Goal: Task Accomplishment & Management: Use online tool/utility

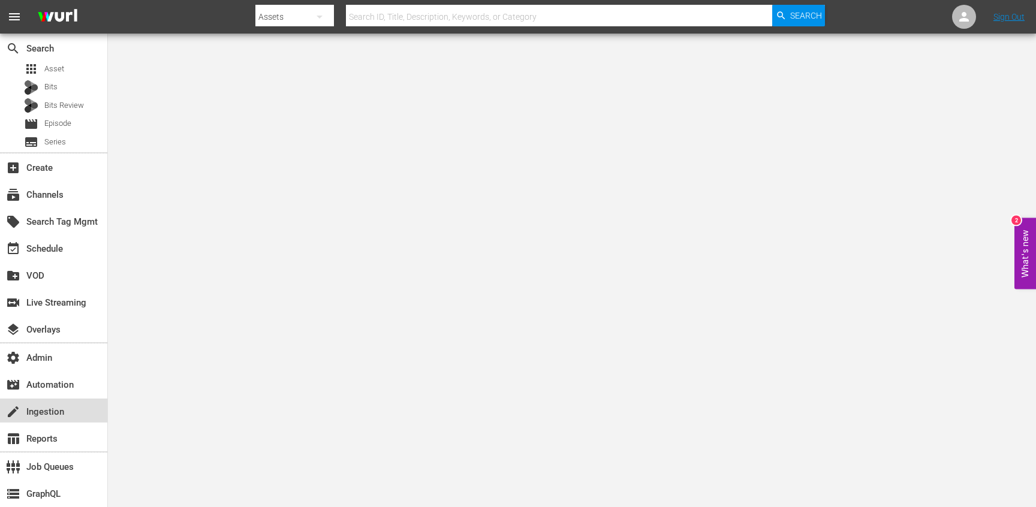
click at [53, 413] on div "create Ingestion" at bounding box center [33, 410] width 67 height 11
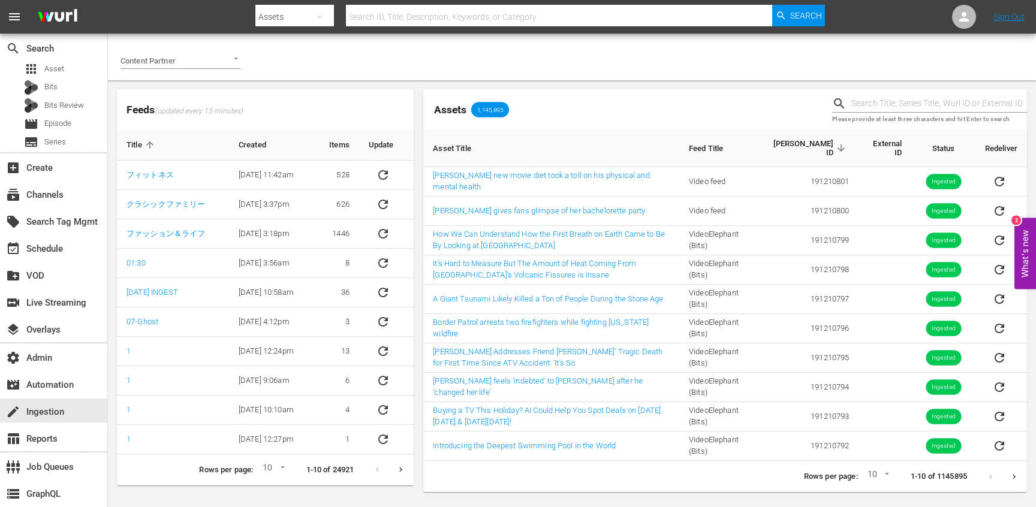
click at [195, 62] on input "Content Partner" at bounding box center [163, 60] width 86 height 16
click at [58, 306] on div "switch_video Live Streaming" at bounding box center [33, 301] width 67 height 11
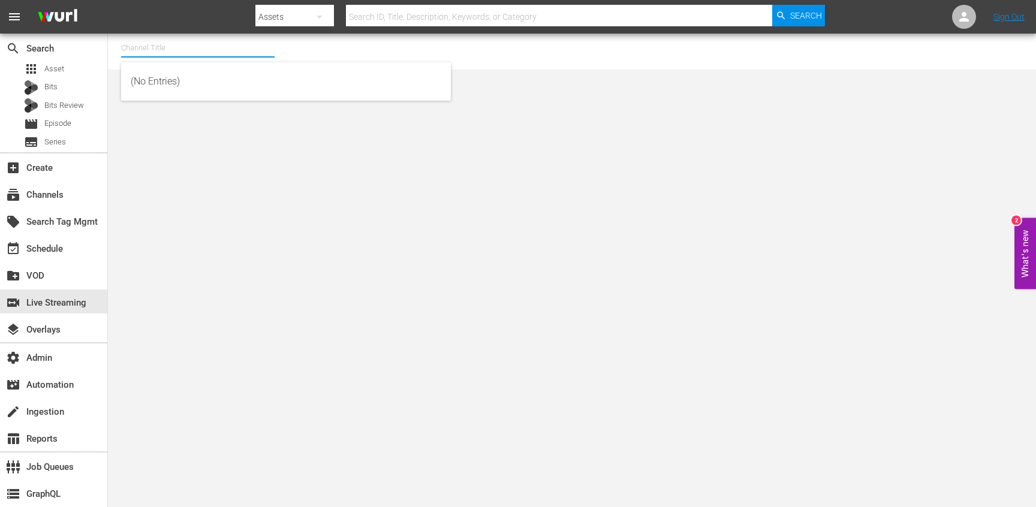
click at [218, 52] on input "text" at bounding box center [197, 48] width 153 height 29
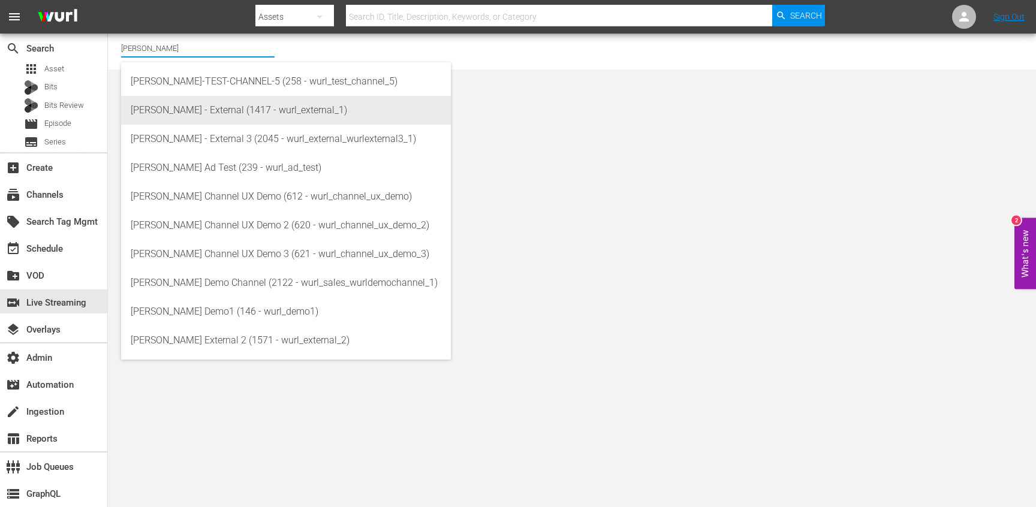
click at [230, 110] on div "Wurl - External (1417 - wurl_external_1)" at bounding box center [286, 110] width 310 height 29
type input "Wurl - External (1417 - wurl_external_1)"
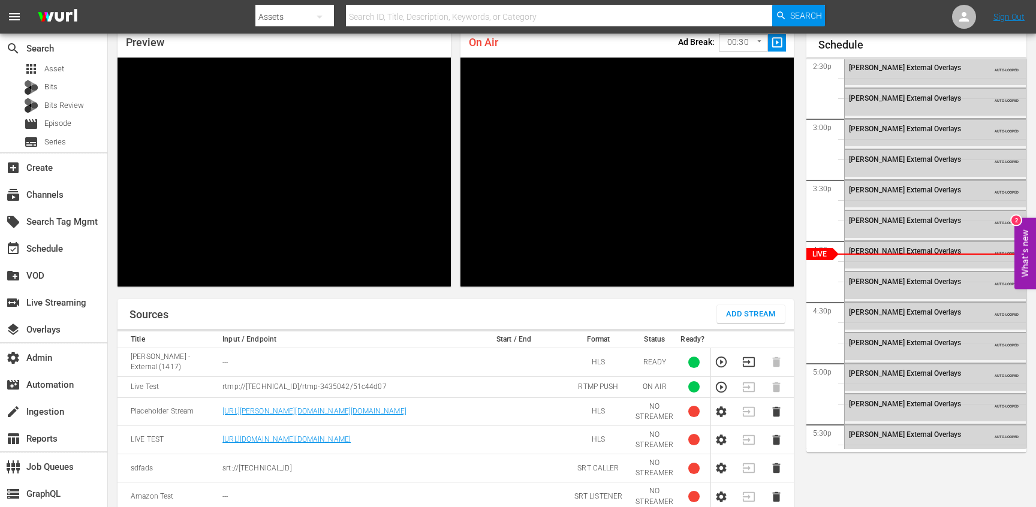
scroll to position [107, 0]
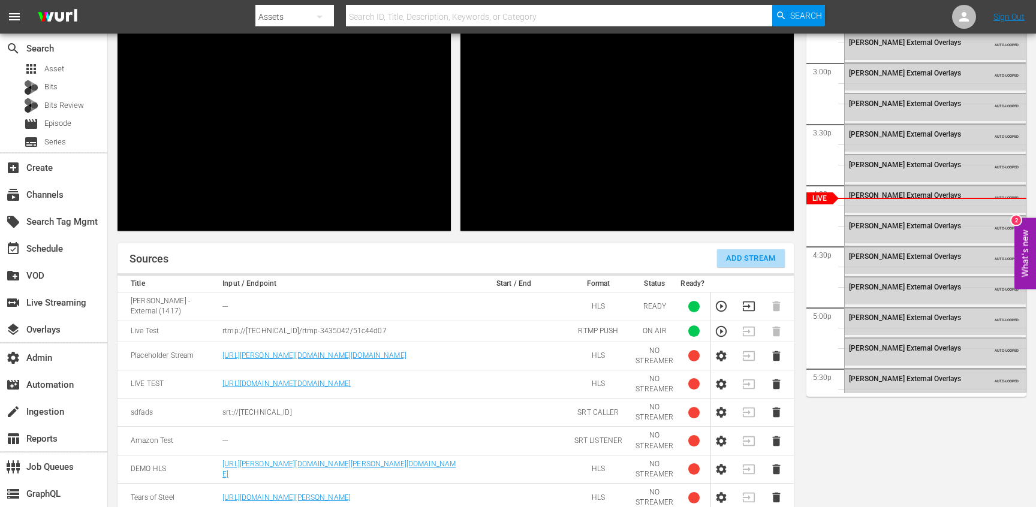
click at [728, 253] on span "Add Stream" at bounding box center [751, 259] width 50 height 14
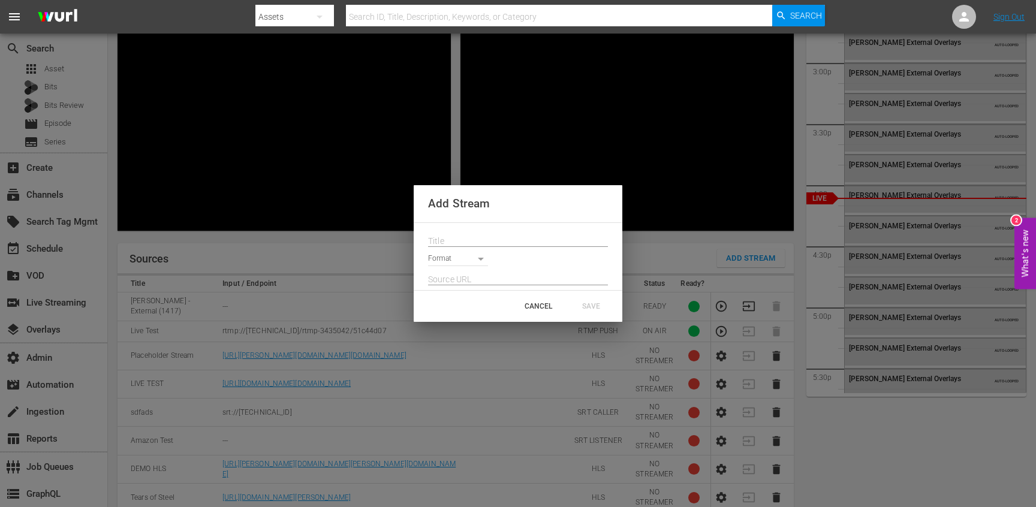
click at [472, 242] on input "text" at bounding box center [518, 241] width 180 height 18
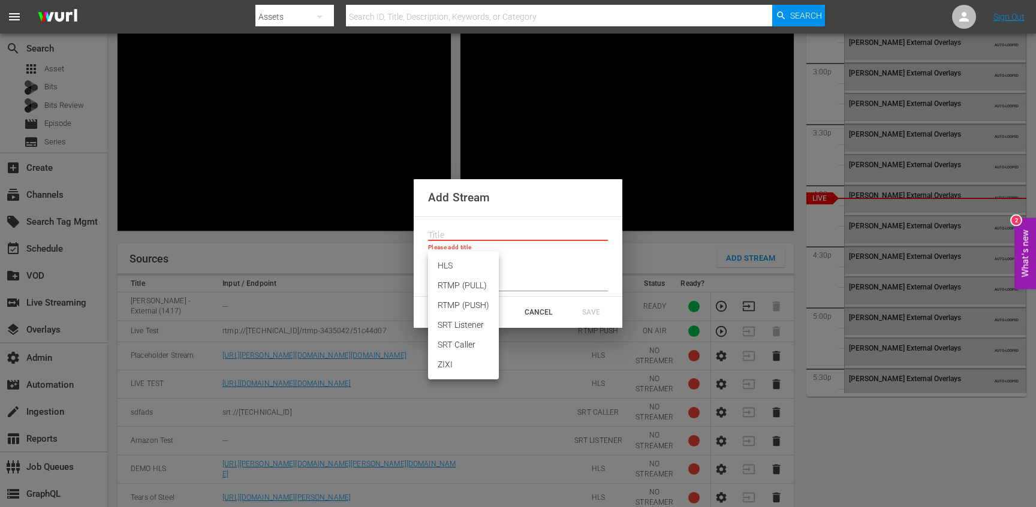
click at [470, 264] on body "menu Search By Assets Search ID, Title, Description, Keywords, or Category Sear…" at bounding box center [518, 146] width 1036 height 507
click at [467, 342] on li "SRT Caller" at bounding box center [463, 345] width 71 height 20
type input "SRT_CALLER"
click at [454, 234] on input "text" at bounding box center [518, 236] width 180 height 18
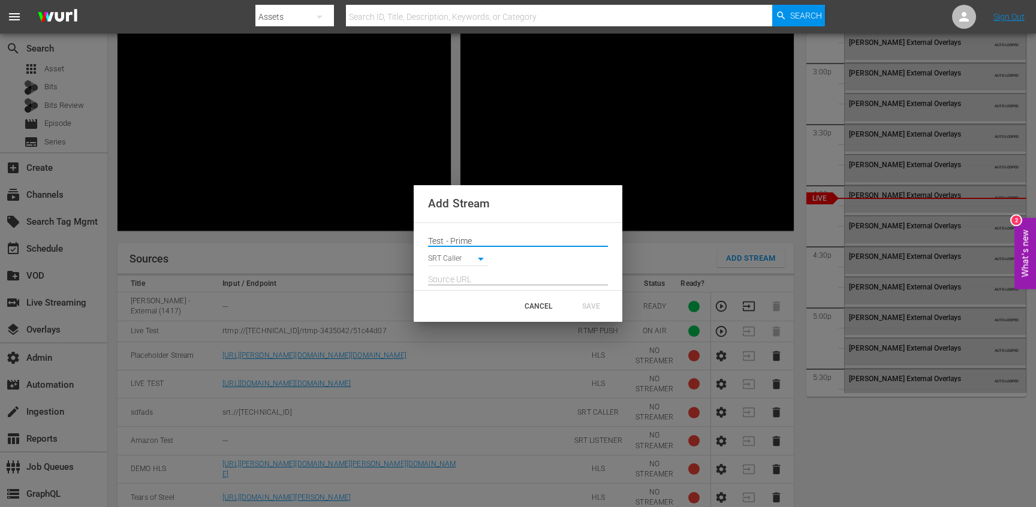
type input "Test - Prime"
click at [462, 276] on input "text" at bounding box center [518, 279] width 180 height 18
paste input "217.79.174.39"
type input "217.79.174.39"
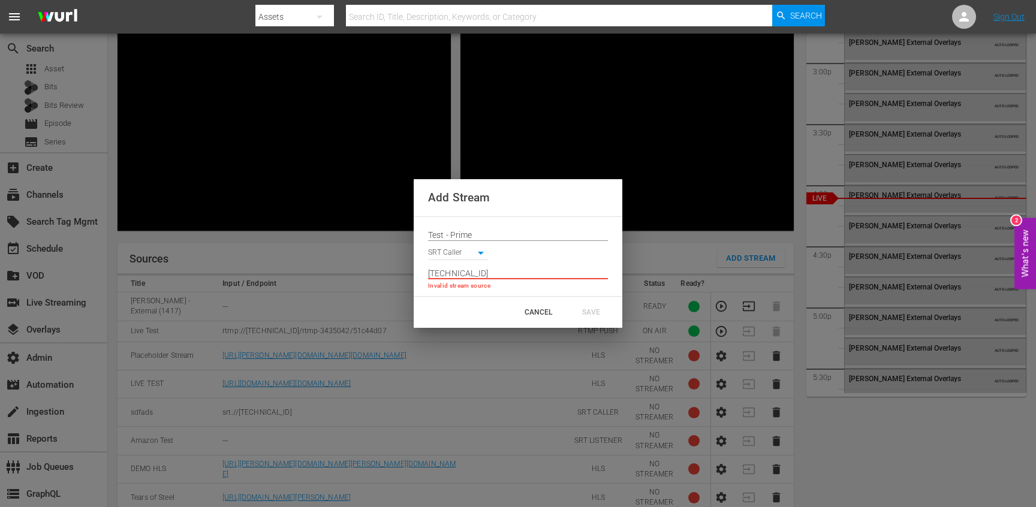
click at [454, 299] on div "CANCEL SAVE" at bounding box center [518, 312] width 209 height 31
click at [498, 260] on div "SRT Caller SRT_CALLER" at bounding box center [518, 250] width 180 height 19
click at [480, 257] on body "menu Search By Assets Search ID, Title, Description, Keywords, or Category Sear…" at bounding box center [518, 146] width 1036 height 507
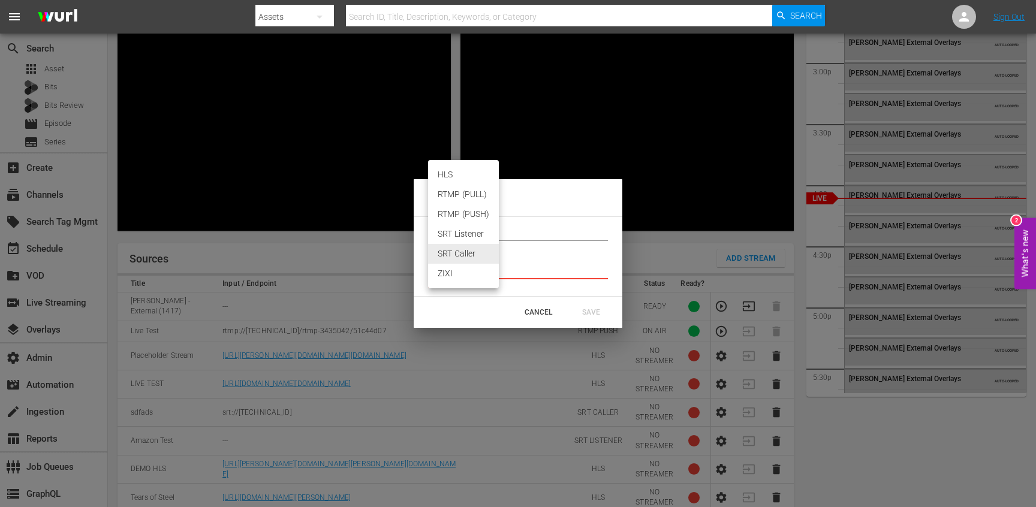
click at [466, 237] on li "SRT Listener" at bounding box center [463, 234] width 71 height 20
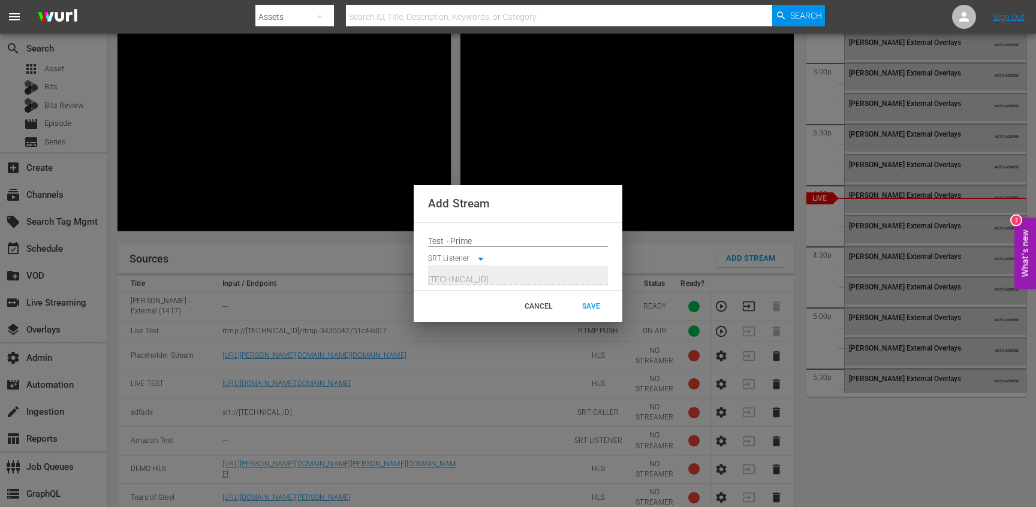
click at [481, 260] on body "menu Search By Assets Search ID, Title, Description, Keywords, or Category Sear…" at bounding box center [518, 146] width 1036 height 507
click at [470, 276] on li "SRT Caller" at bounding box center [463, 280] width 71 height 20
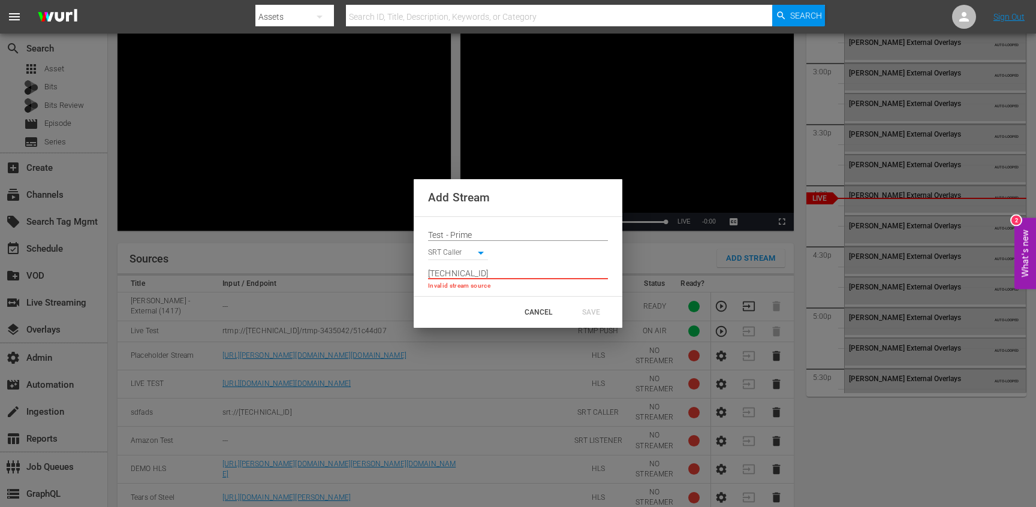
click at [487, 275] on input "217.79.174.39" at bounding box center [518, 274] width 180 height 18
click at [477, 255] on body "menu Search By Assets Search ID, Title, Description, Keywords, or Category Sear…" at bounding box center [518, 146] width 1036 height 507
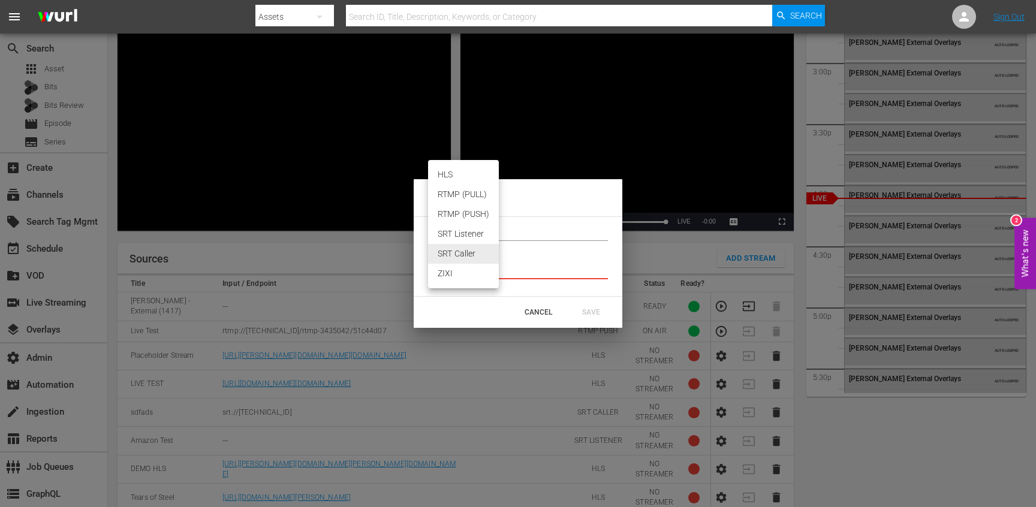
click at [471, 267] on li "ZIXI" at bounding box center [463, 274] width 71 height 20
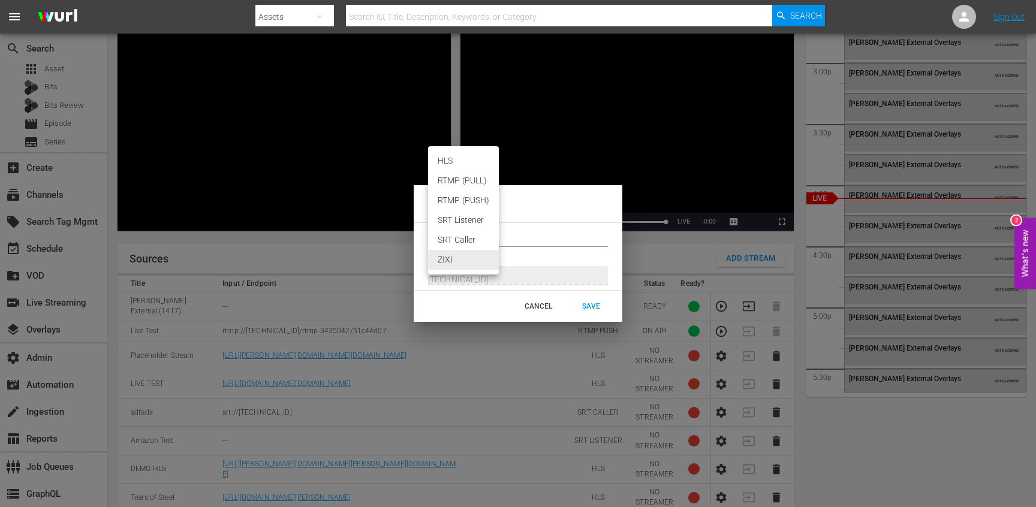
click at [469, 262] on body "menu Search By Assets Search ID, Title, Description, Keywords, or Category Sear…" at bounding box center [518, 146] width 1036 height 507
click at [464, 245] on li "SRT Caller" at bounding box center [463, 240] width 71 height 20
type input "SRT_CALLER"
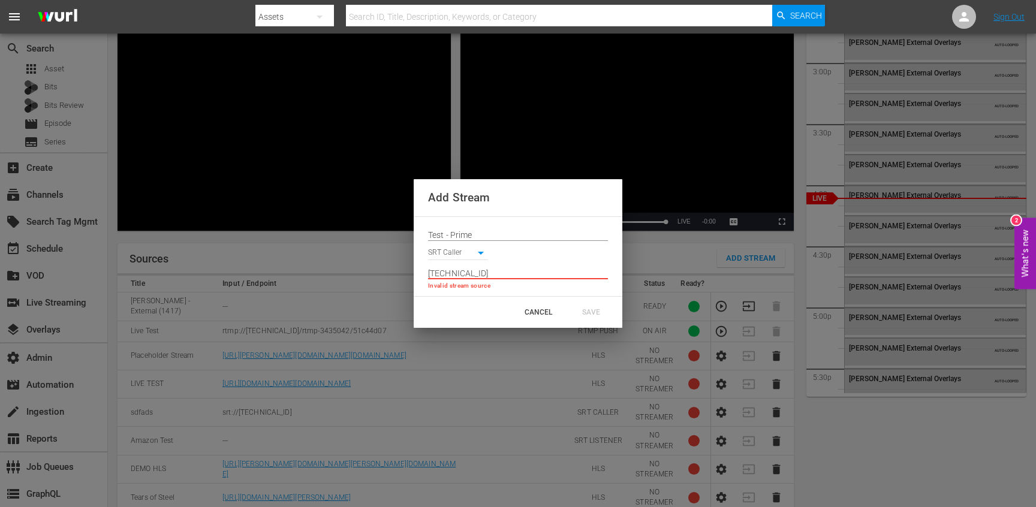
click at [496, 280] on input "217.79.174.39" at bounding box center [518, 274] width 180 height 18
click at [490, 299] on div "CANCEL SAVE" at bounding box center [518, 312] width 209 height 31
click at [495, 270] on input "text" at bounding box center [518, 274] width 180 height 18
paste input "srt://217.79.174.39:11401"
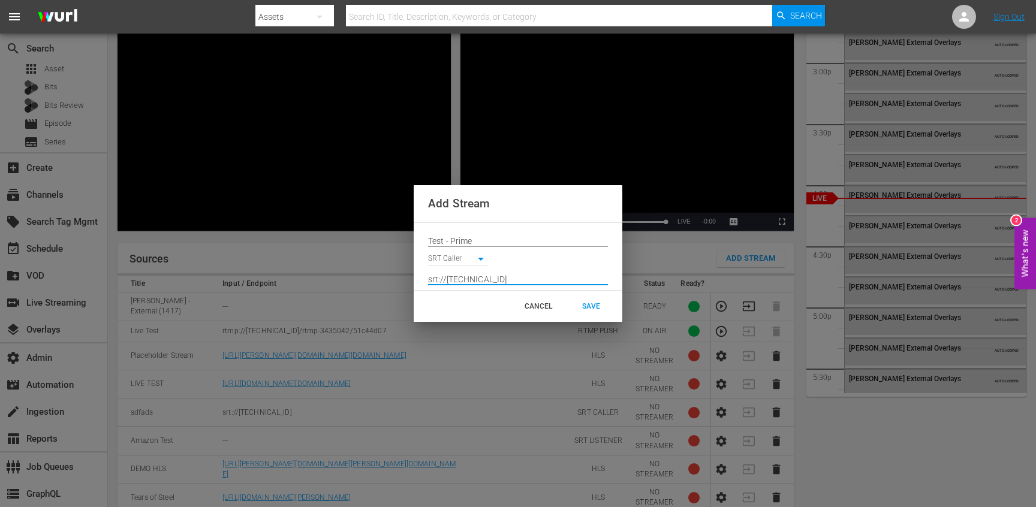
type input "srt://217.79.174.39:11401"
click at [471, 292] on div "CANCEL SAVE" at bounding box center [518, 306] width 209 height 31
click at [595, 302] on div "SAVE" at bounding box center [591, 307] width 53 height 22
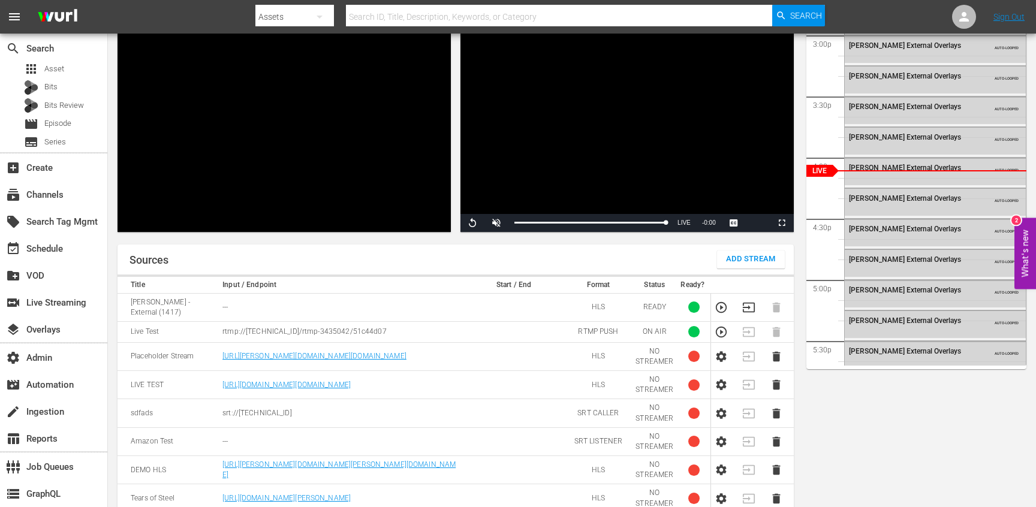
scroll to position [164, 0]
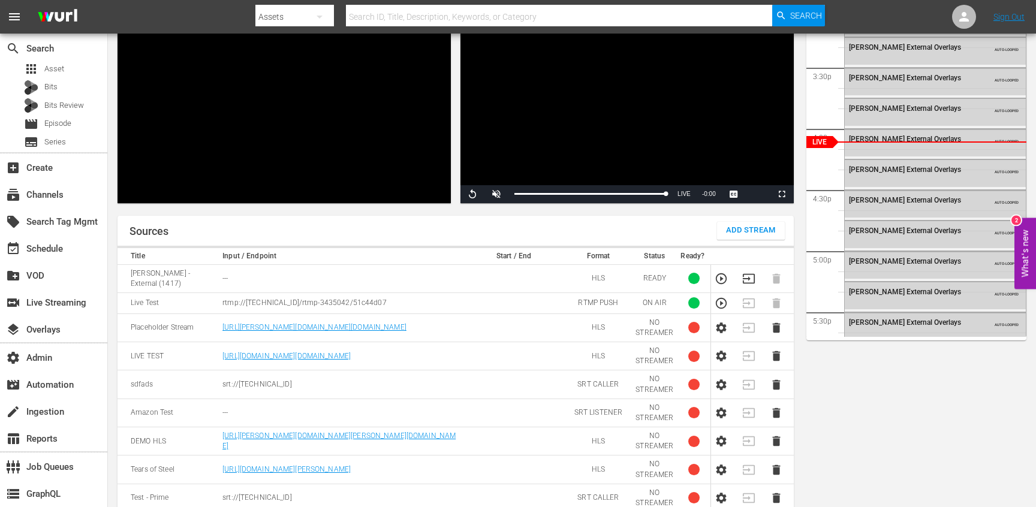
click at [722, 224] on button "Add Stream" at bounding box center [751, 231] width 68 height 18
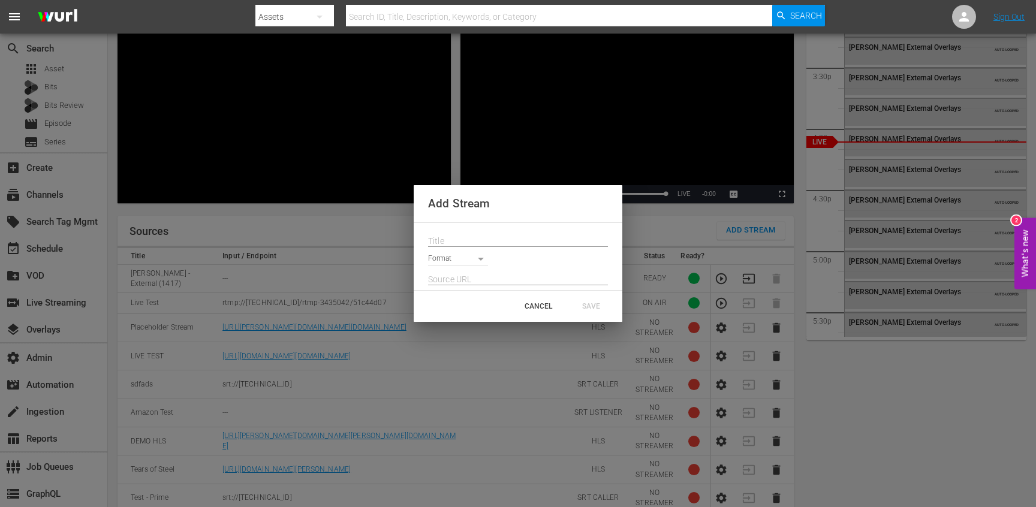
click at [444, 234] on input "text" at bounding box center [518, 241] width 180 height 18
type input "Test - Prime 2"
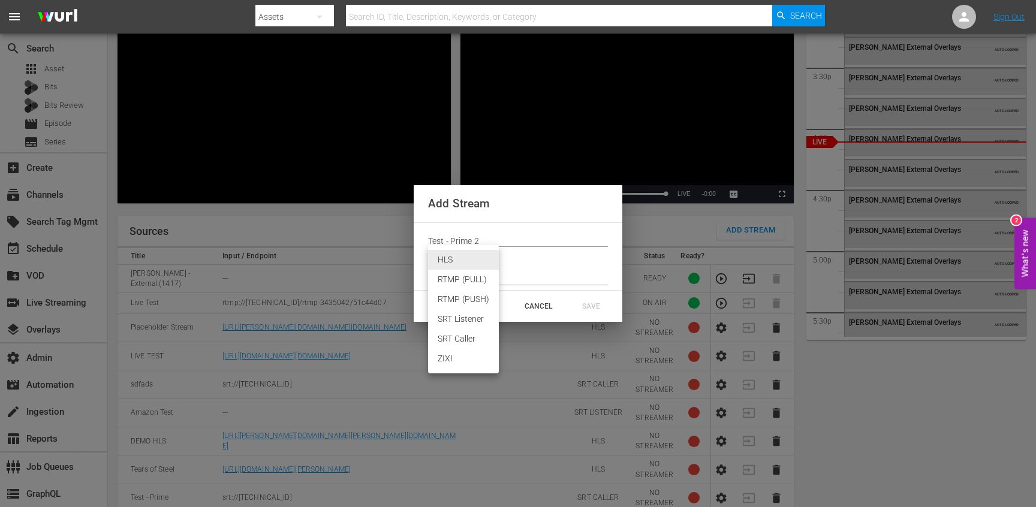
click at [456, 258] on body "menu Search By Assets Search ID, Title, Description, Keywords, or Category Sear…" at bounding box center [518, 89] width 1036 height 507
click at [466, 337] on li "SRT Caller" at bounding box center [463, 339] width 71 height 20
type input "SRT_CALLER"
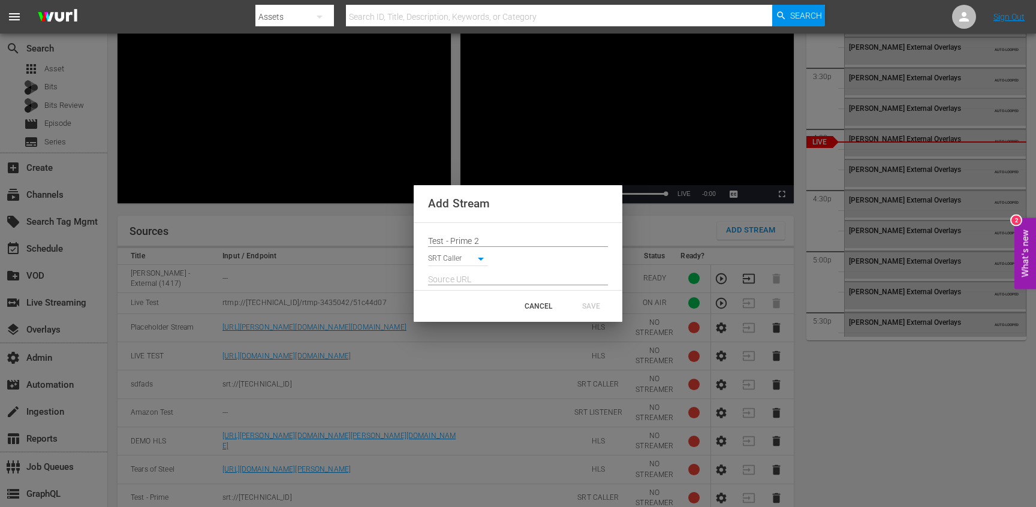
click at [462, 277] on input "text" at bounding box center [518, 279] width 180 height 18
paste input "srt://217.79.174.39:11401/?mode=caller&passphrase=split.fence.green"
click at [468, 309] on div "CANCEL SAVE" at bounding box center [518, 306] width 209 height 31
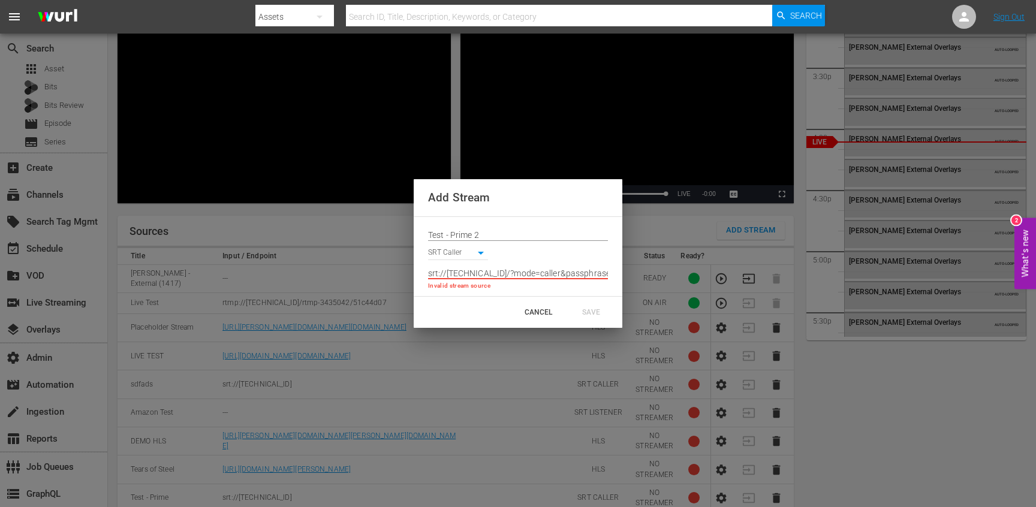
click at [556, 277] on input "srt://217.79.174.39:11401/?mode=caller&passphrase=split.fence.green" at bounding box center [518, 274] width 180 height 18
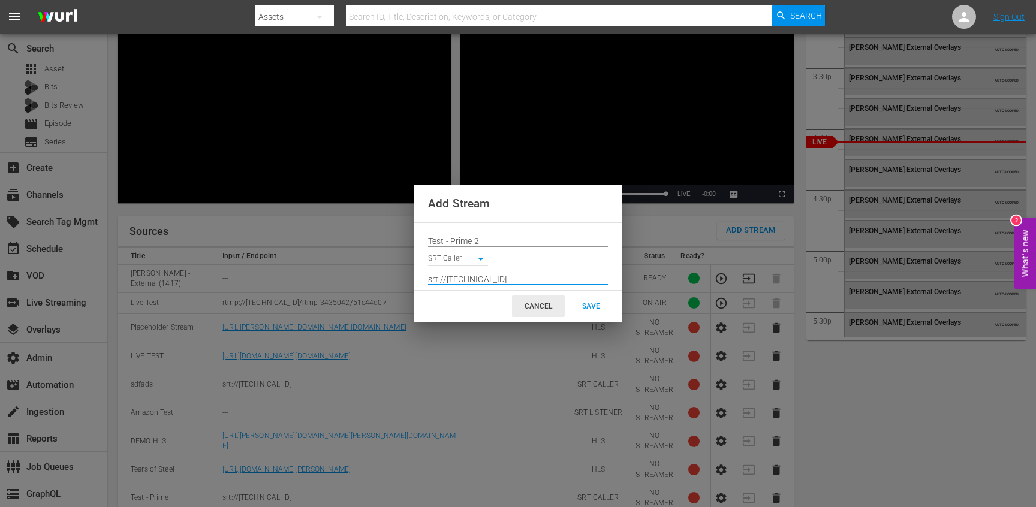
type input "srt://217.79.174.39:11401"
click at [542, 304] on div "CANCEL" at bounding box center [538, 307] width 53 height 22
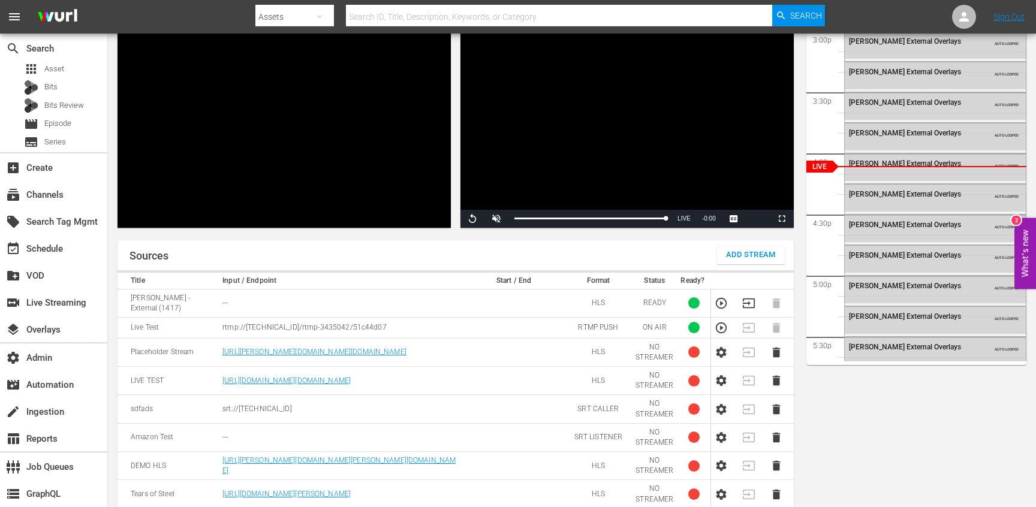
scroll to position [164, 0]
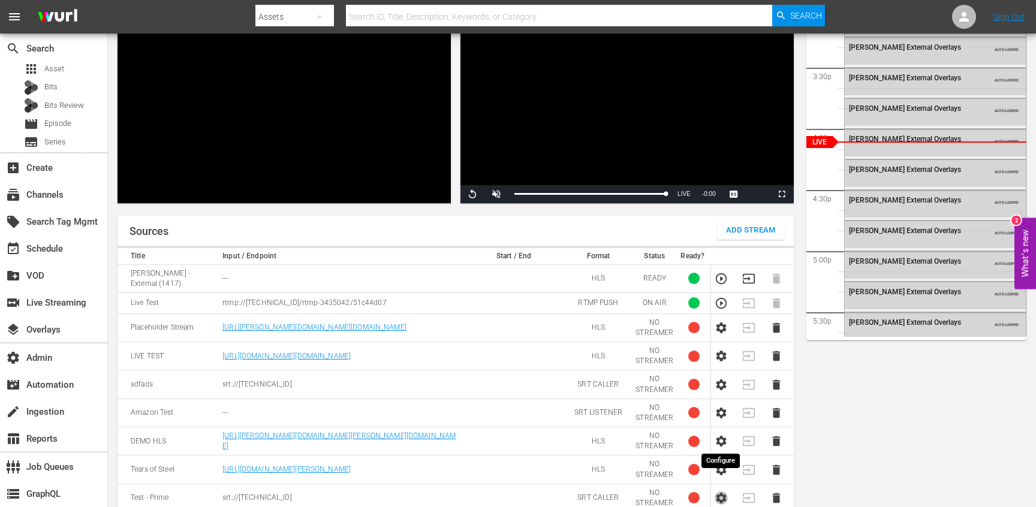
click at [719, 492] on icon "button" at bounding box center [720, 498] width 13 height 13
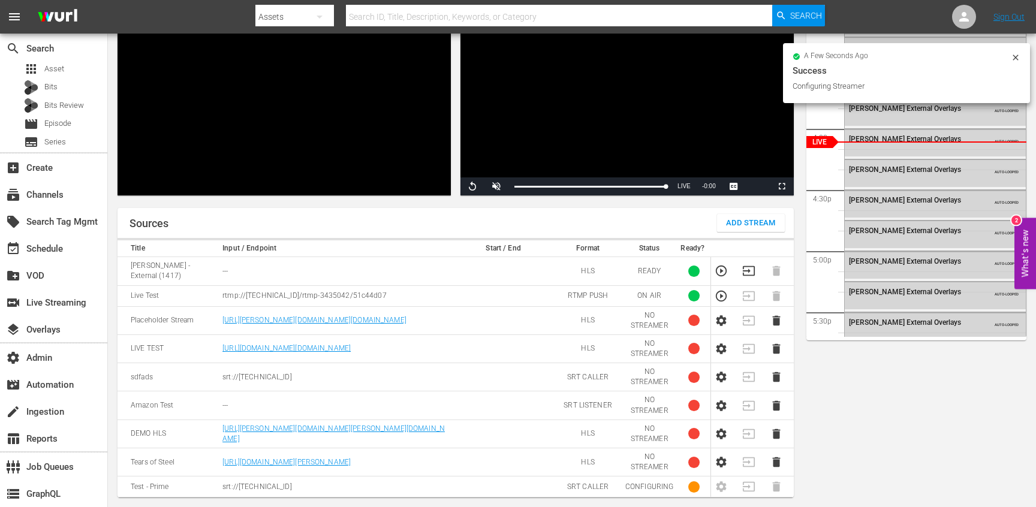
scroll to position [149, 0]
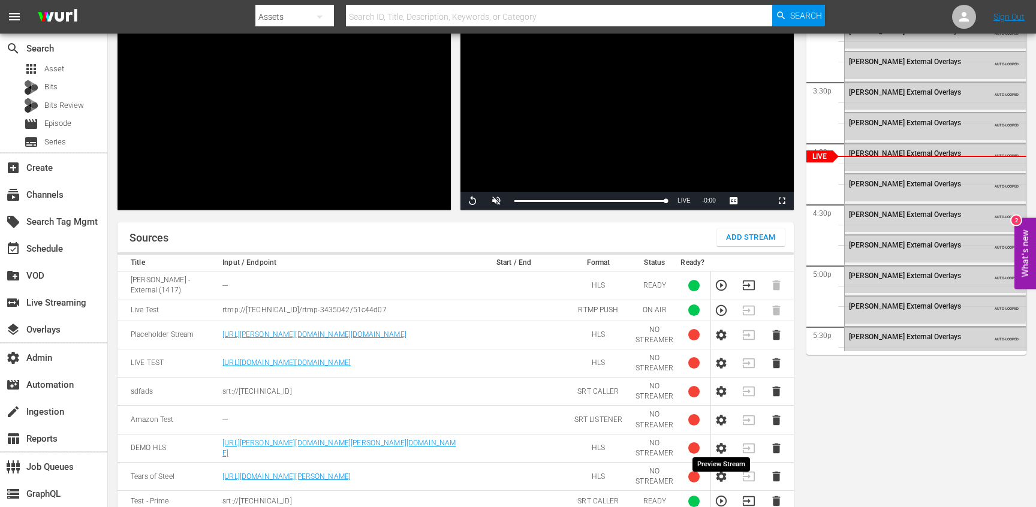
click at [722, 495] on icon "button" at bounding box center [720, 501] width 13 height 13
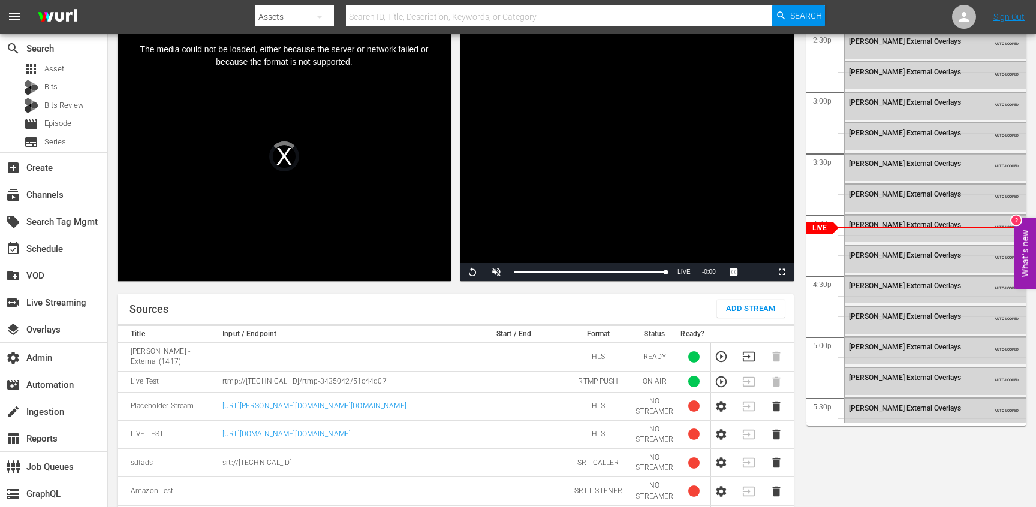
scroll to position [85, 0]
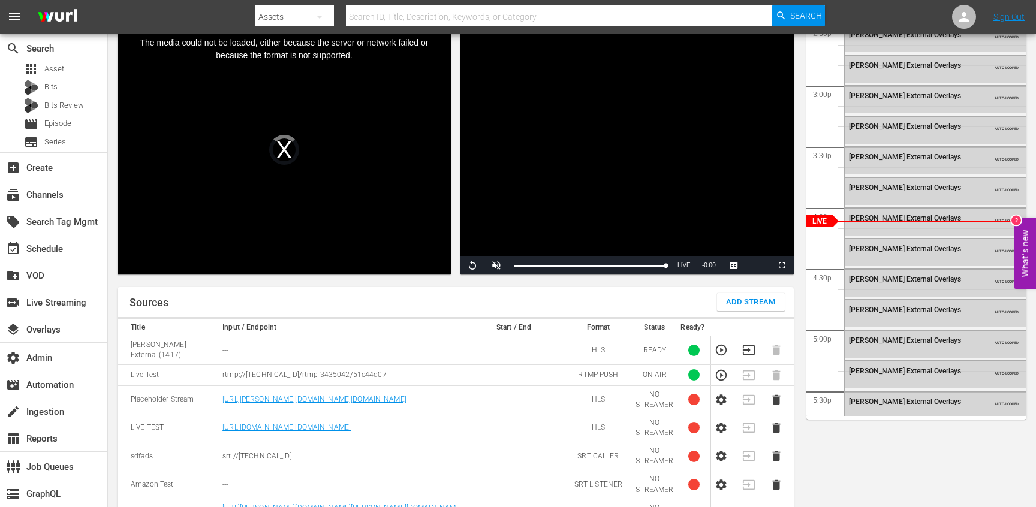
click at [225, 370] on p "rtmp://98.87.187.15:1935/rtmp-3435042/51c44d07" at bounding box center [340, 375] width 237 height 10
drag, startPoint x: 225, startPoint y: 359, endPoint x: 374, endPoint y: 361, distance: 148.7
click at [374, 370] on p "rtmp://98.87.187.15:1935/rtmp-3435042/51c44d07" at bounding box center [340, 375] width 237 height 10
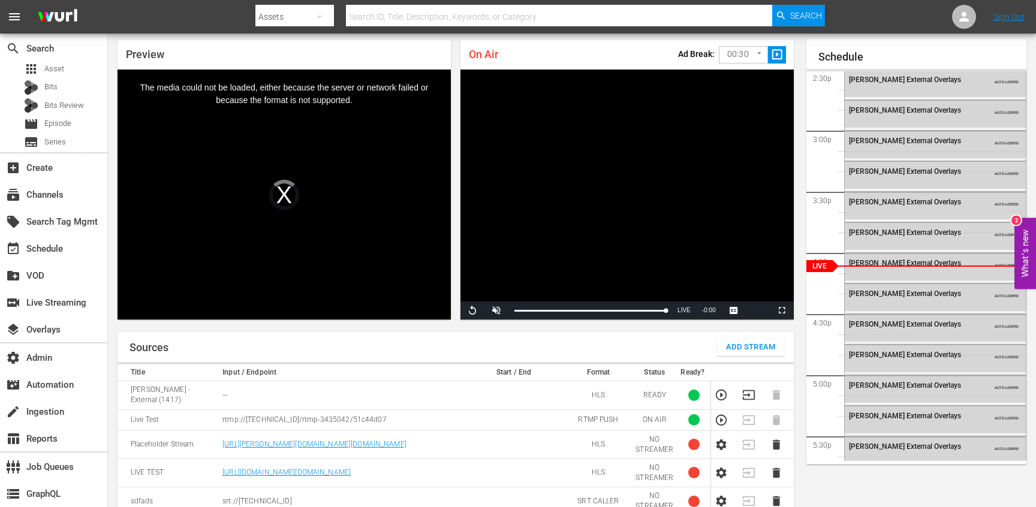
click at [136, 409] on td "Live Test" at bounding box center [167, 419] width 101 height 21
click at [236, 415] on p "rtmp://98.87.187.15:1935/rtmp-3435042/51c44d07" at bounding box center [340, 420] width 237 height 10
drag, startPoint x: 236, startPoint y: 406, endPoint x: 381, endPoint y: 405, distance: 145.1
click at [381, 415] on p "rtmp://98.87.187.15:1935/rtmp-3435042/51c44d07" at bounding box center [340, 420] width 237 height 10
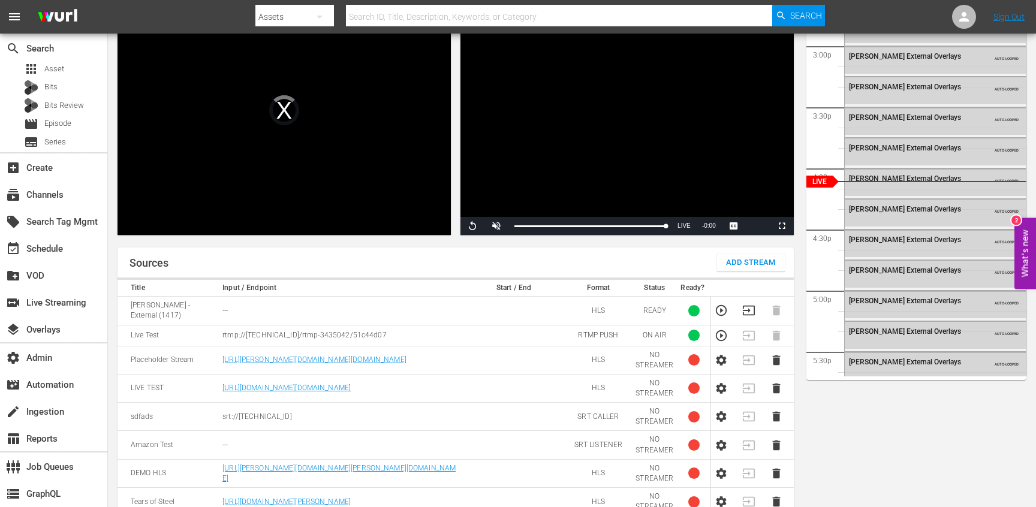
scroll to position [149, 0]
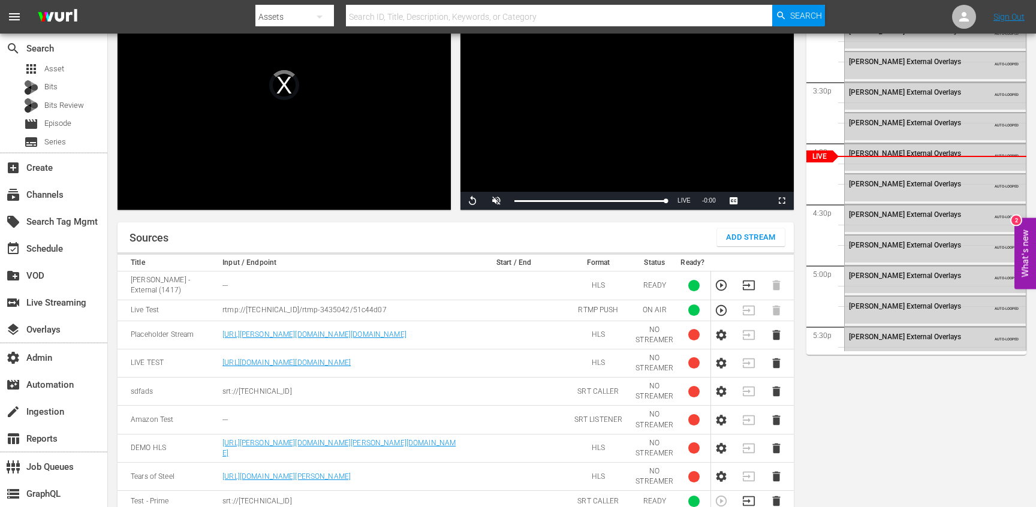
click at [137, 491] on td "Test - Prime" at bounding box center [167, 501] width 101 height 21
drag, startPoint x: 137, startPoint y: 486, endPoint x: 299, endPoint y: 491, distance: 161.9
click at [299, 491] on tr "Test - Prime srt://217.79.174.39:11401 SRT CALLER READY 1" at bounding box center [455, 501] width 676 height 21
click at [310, 496] on p "srt://217.79.174.39:11401" at bounding box center [340, 501] width 237 height 10
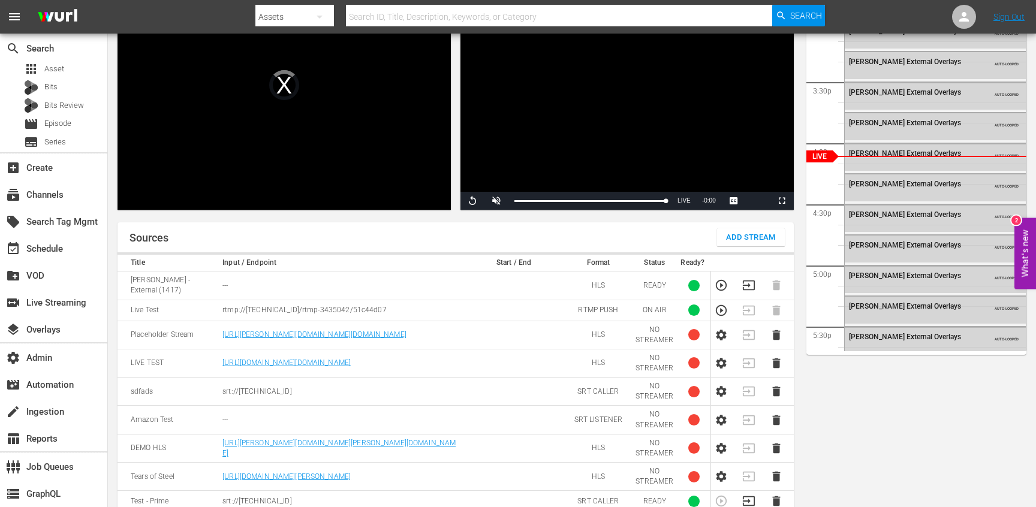
click at [733, 231] on span "Add Stream" at bounding box center [751, 238] width 50 height 14
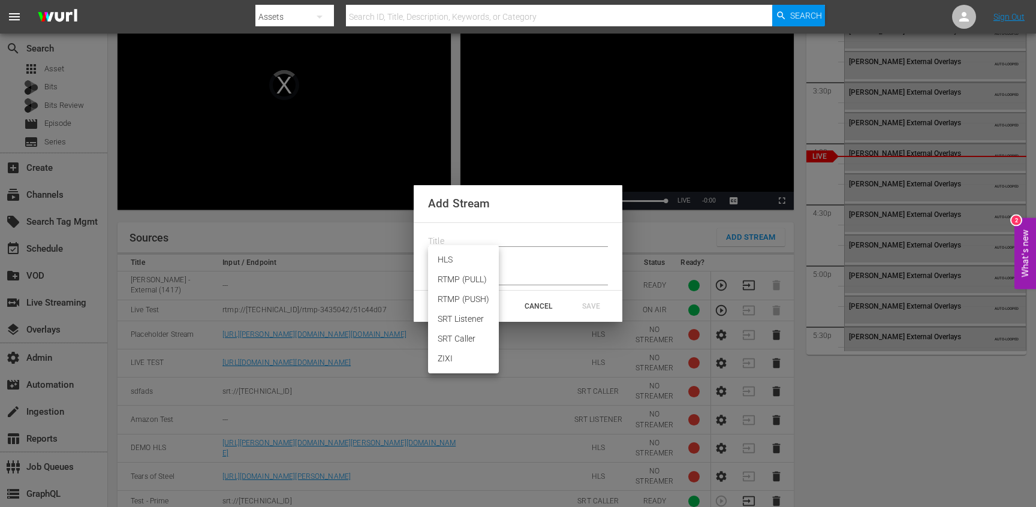
click at [474, 259] on body "menu Search By Assets Search ID, Title, Description, Keywords, or Category Sear…" at bounding box center [518, 104] width 1036 height 507
click at [471, 316] on li "SRT Listener" at bounding box center [463, 319] width 71 height 20
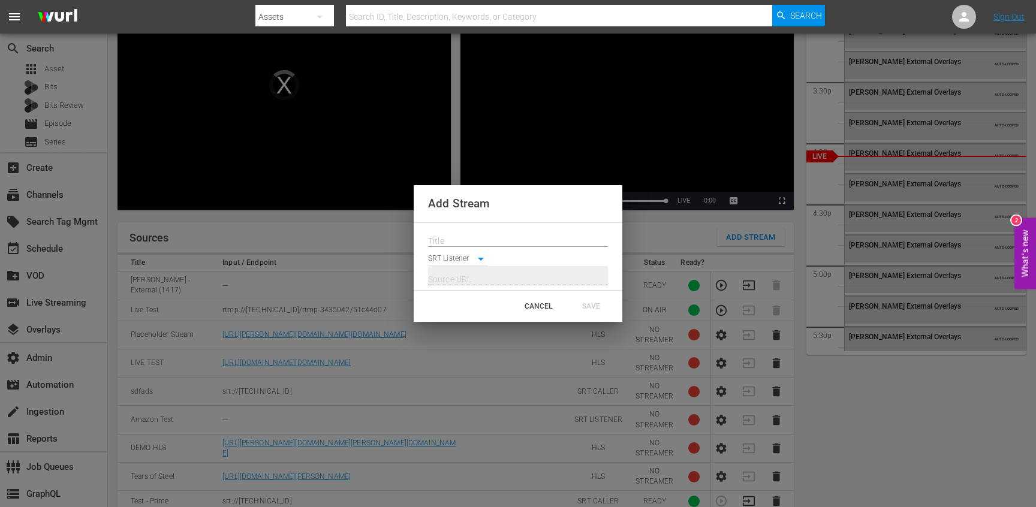
click at [475, 257] on body "menu Search By Assets Search ID, Title, Description, Keywords, or Category Sear…" at bounding box center [518, 104] width 1036 height 507
click at [472, 282] on li "SRT Caller" at bounding box center [463, 280] width 71 height 20
type input "SRT_CALLER"
click at [476, 275] on input "text" at bounding box center [518, 279] width 180 height 18
paste input "srt://217.79.174.39:11401?mode=caller&srt_password=split.fence.green"
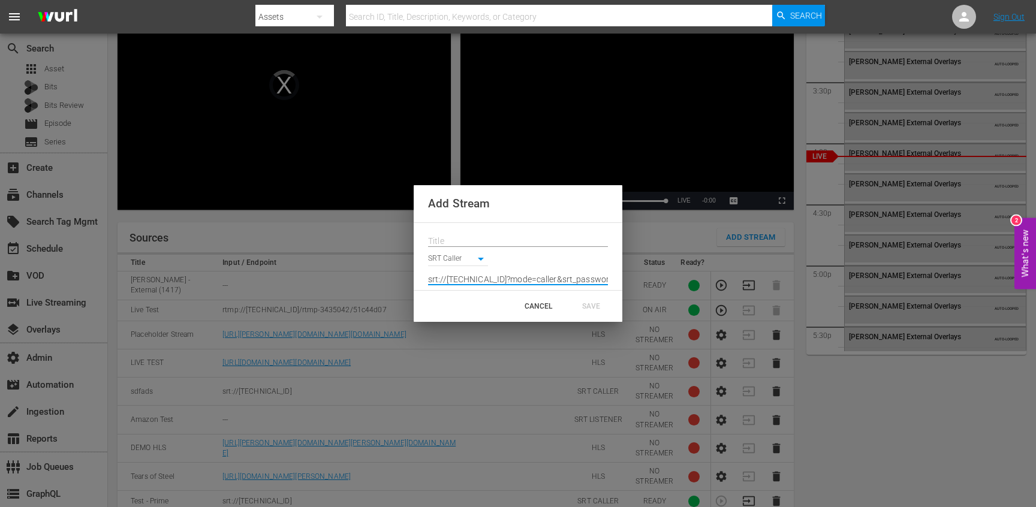
scroll to position [0, 89]
type input "srt://217.79.174.39:11401?mode=caller&srt_password=split.fence.green"
click at [469, 298] on div "CANCEL SAVE" at bounding box center [518, 306] width 209 height 31
click at [466, 234] on input "text" at bounding box center [518, 241] width 180 height 18
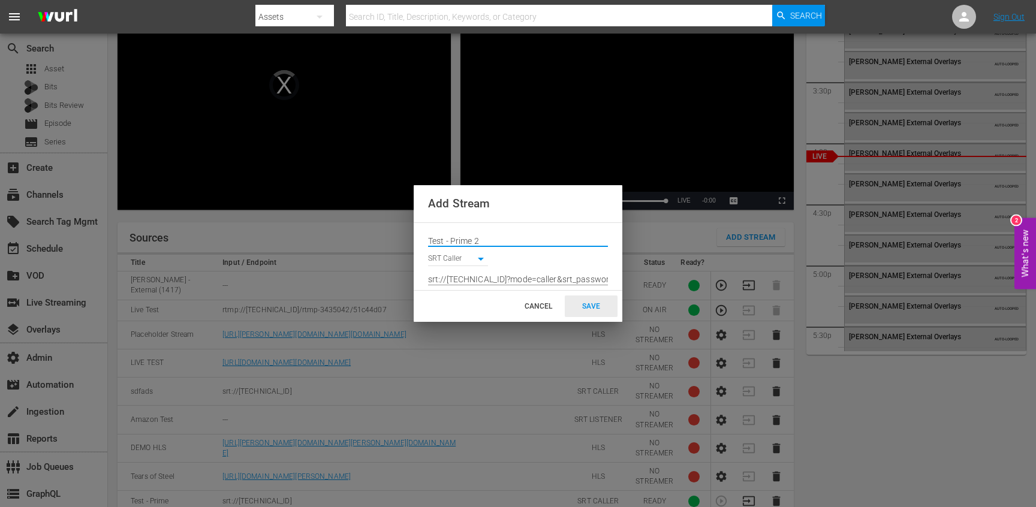
type input "Test - Prime 2"
click at [588, 305] on div "SAVE" at bounding box center [591, 307] width 53 height 22
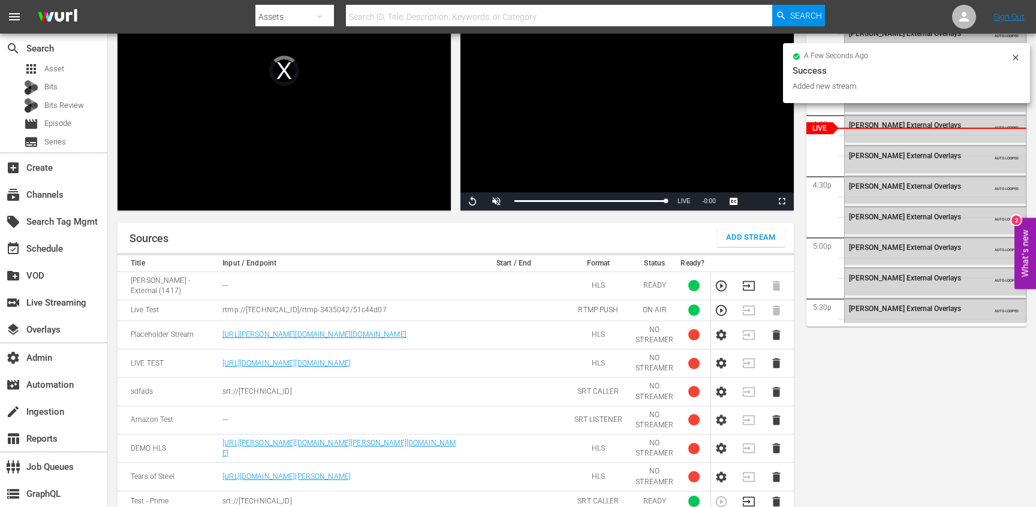
scroll to position [206, 0]
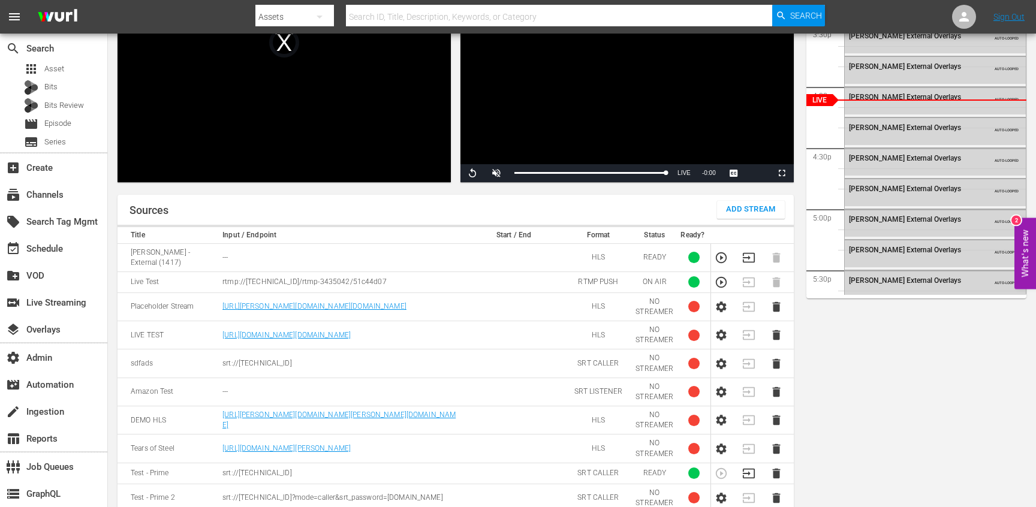
click at [224, 468] on p "srt://217.79.174.39:11401" at bounding box center [340, 473] width 237 height 10
click at [227, 468] on p "srt://217.79.174.39:11401" at bounding box center [340, 473] width 237 height 10
drag, startPoint x: 227, startPoint y: 457, endPoint x: 297, endPoint y: 457, distance: 69.5
click at [297, 468] on p "srt://217.79.174.39:11401" at bounding box center [340, 473] width 237 height 10
copy p "srt://217.79.174.39:11401"
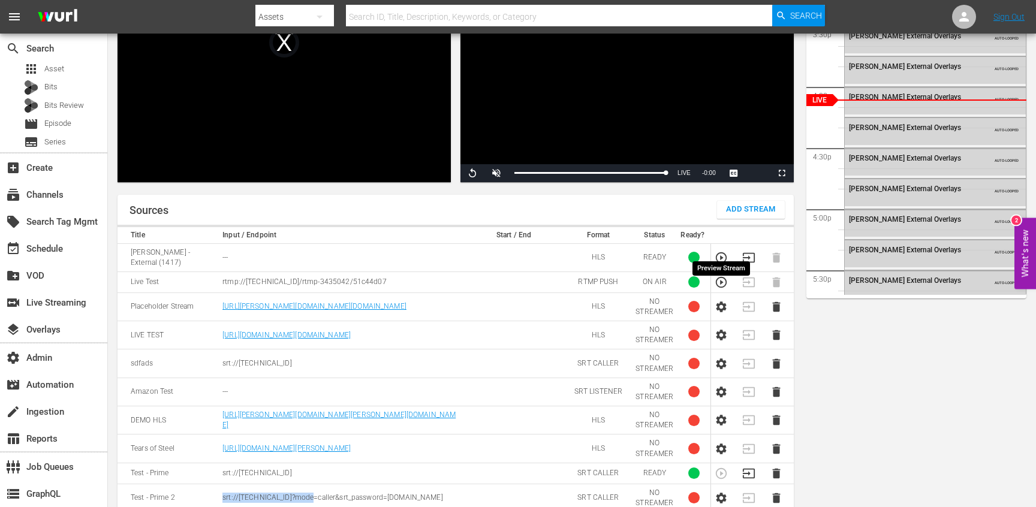
click at [720, 251] on icon "button" at bounding box center [720, 257] width 13 height 13
click at [722, 493] on icon "button" at bounding box center [721, 498] width 10 height 11
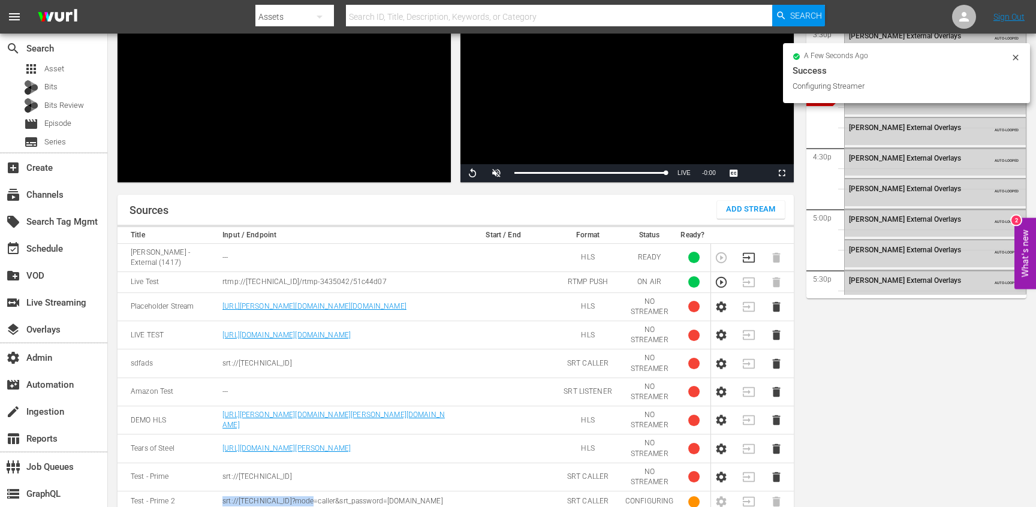
scroll to position [215, 0]
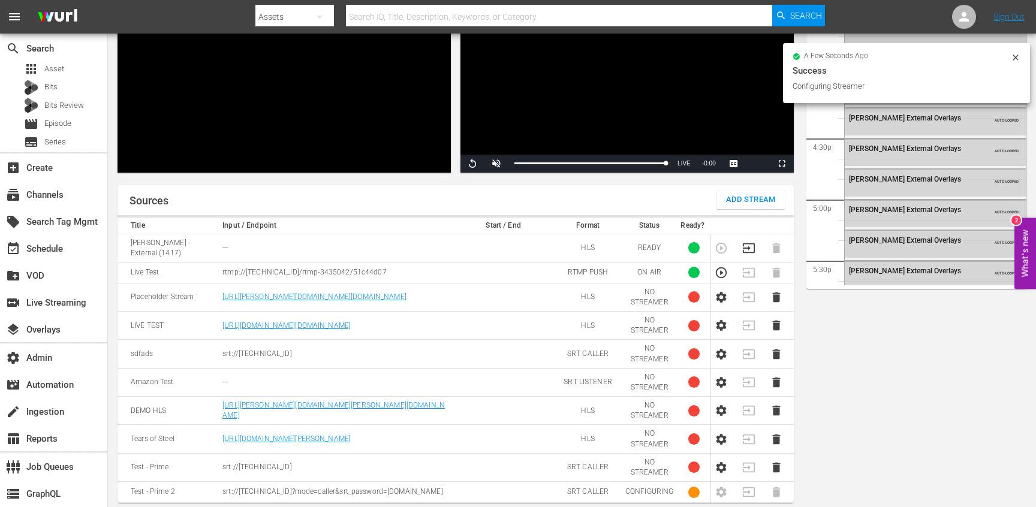
click at [575, 482] on td "SRT CALLER" at bounding box center [588, 492] width 68 height 21
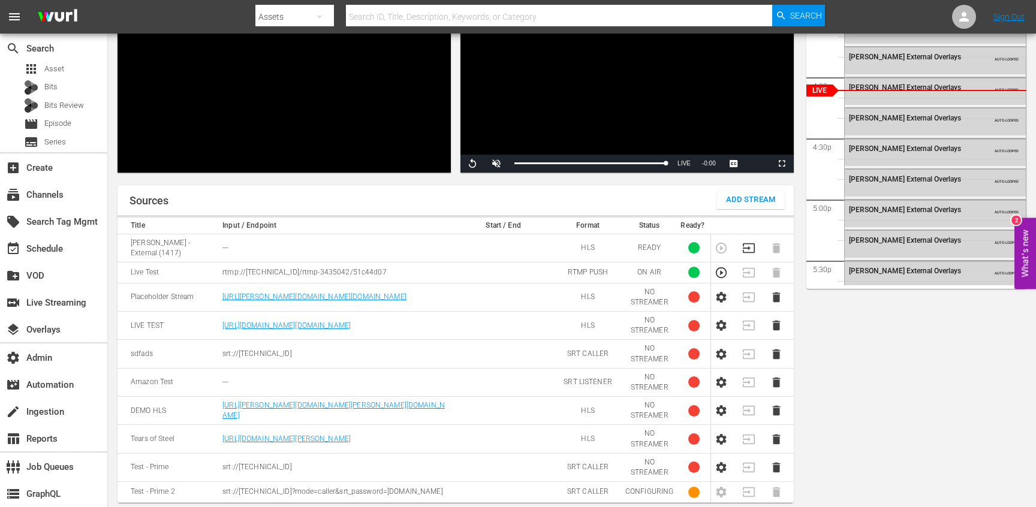
drag, startPoint x: 234, startPoint y: 492, endPoint x: 223, endPoint y: 486, distance: 12.6
click at [223, 487] on p "srt://217.79.174.39:11401?mode=caller&srt_password=split.fence.green" at bounding box center [335, 492] width 227 height 10
copy p "srt://217.79.174.39:11401?mode=caller&srt_password=split.fence.green"
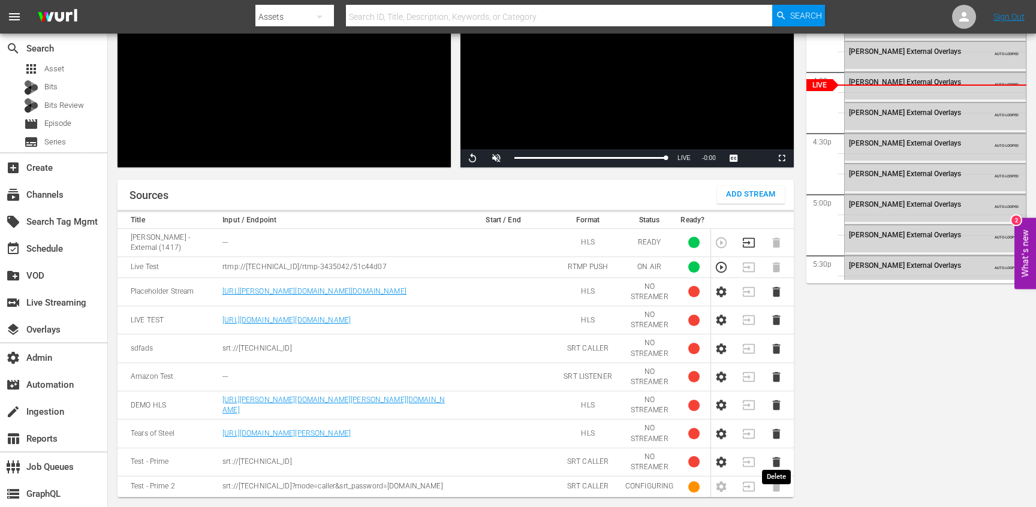
click at [776, 457] on icon "button" at bounding box center [776, 462] width 8 height 10
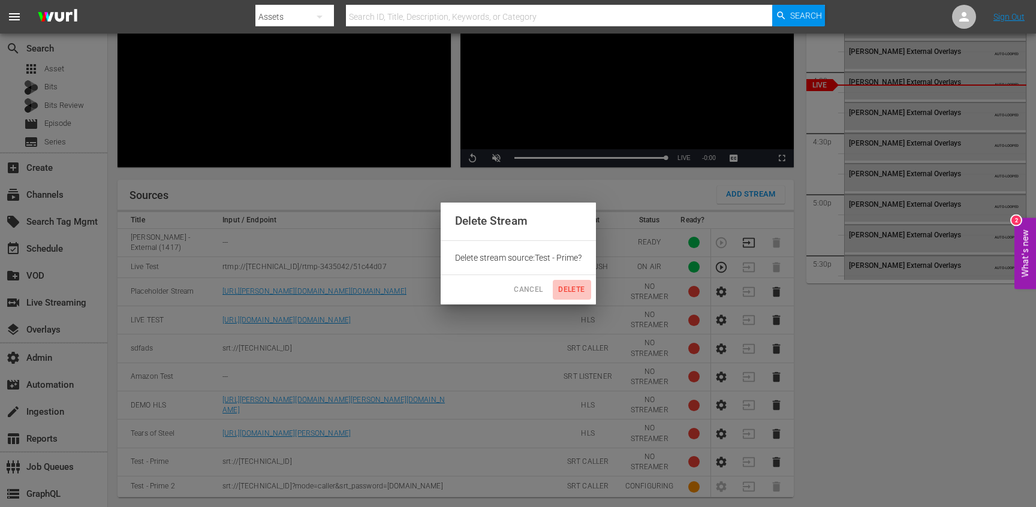
click at [570, 293] on span "Delete" at bounding box center [571, 290] width 29 height 13
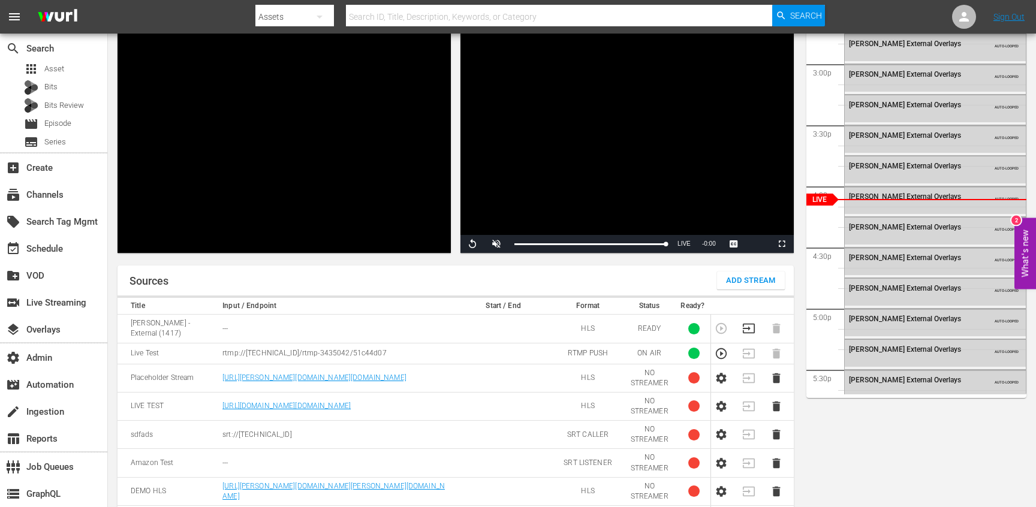
scroll to position [104, 0]
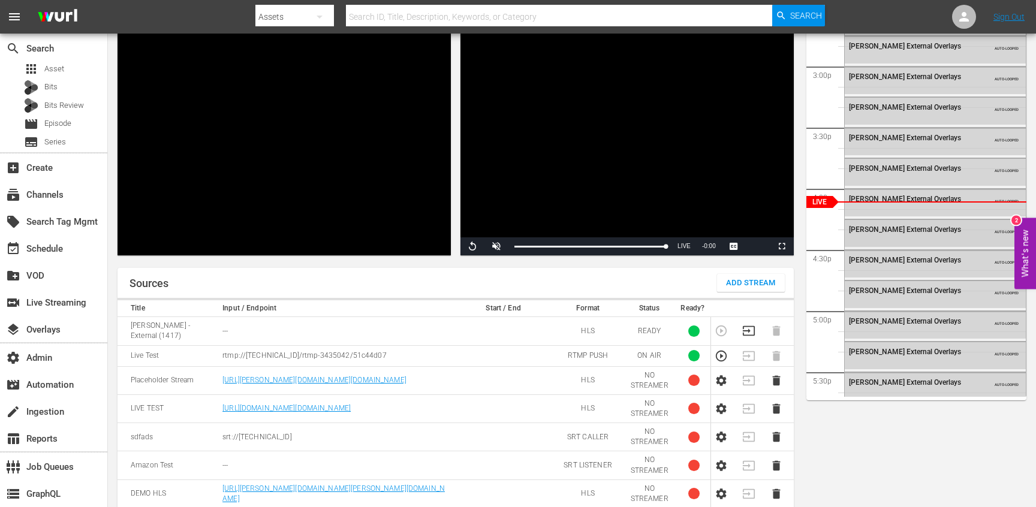
click at [886, 226] on span "Wurl External Overlays" at bounding box center [905, 229] width 112 height 8
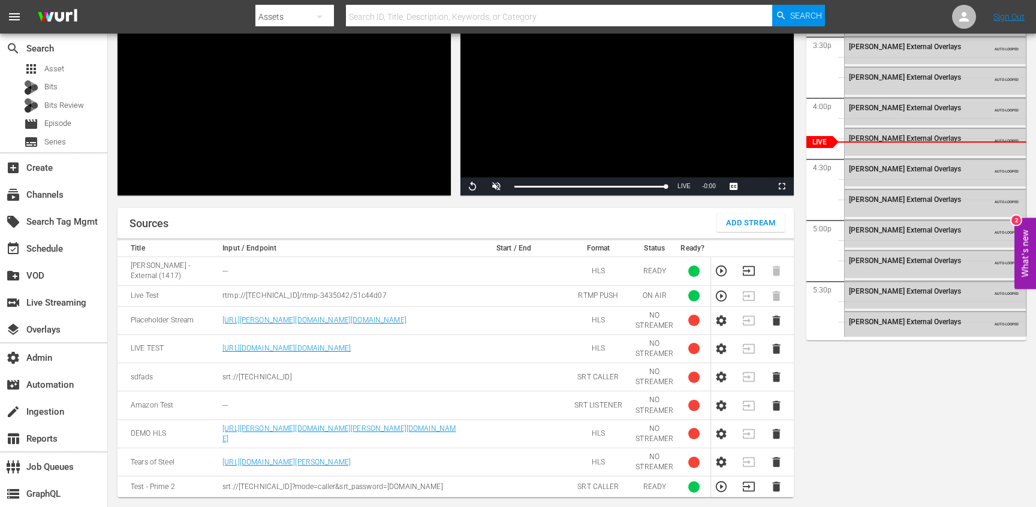
scroll to position [149, 0]
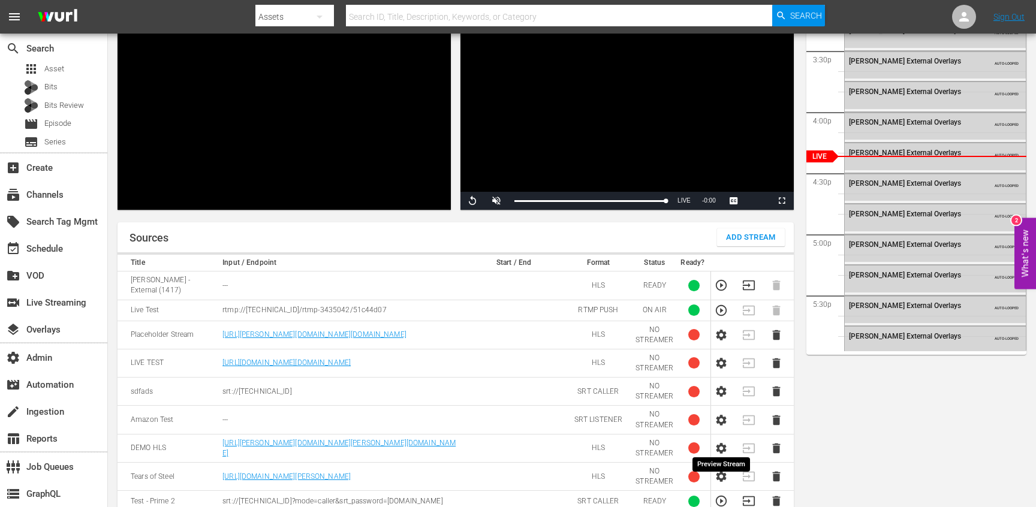
click at [722, 495] on icon "button" at bounding box center [720, 501] width 13 height 13
click at [747, 495] on icon "button" at bounding box center [748, 501] width 13 height 13
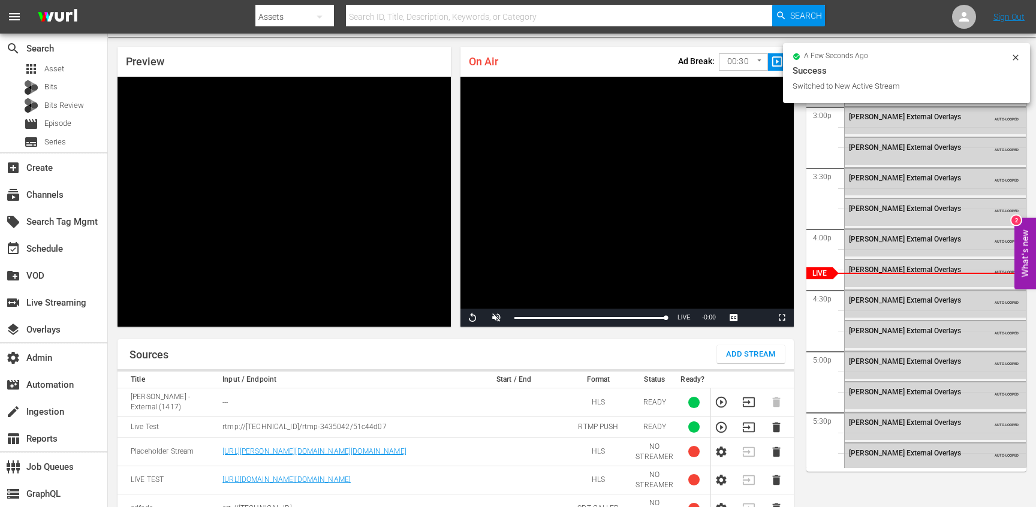
scroll to position [0, 0]
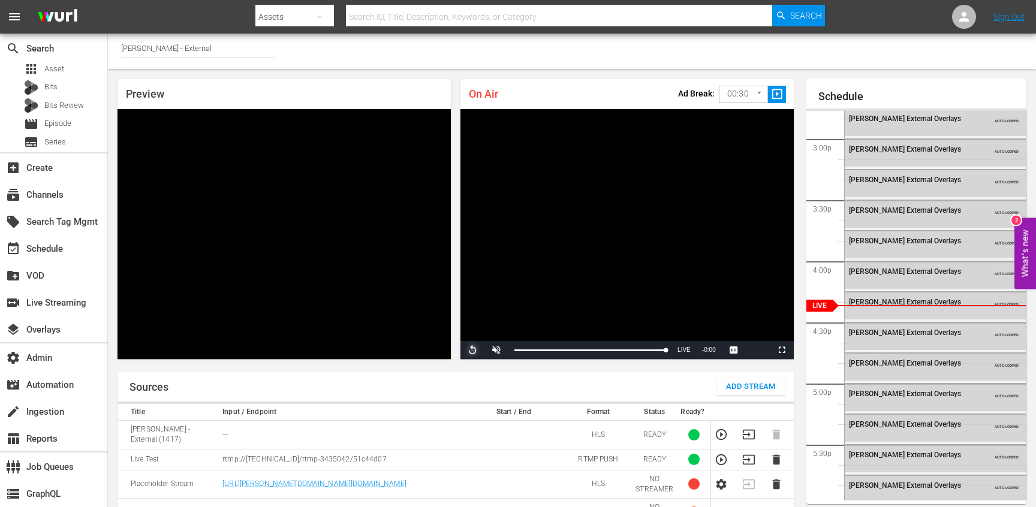
click at [472, 350] on span "Video Player" at bounding box center [472, 350] width 0 height 0
click at [452, 372] on div "Sources Add Stream" at bounding box center [455, 387] width 676 height 30
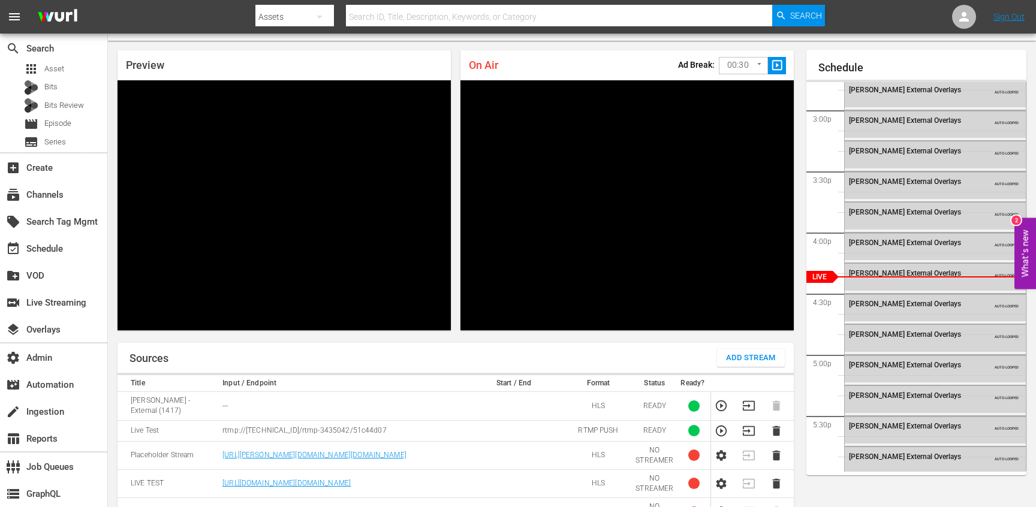
scroll to position [27, 0]
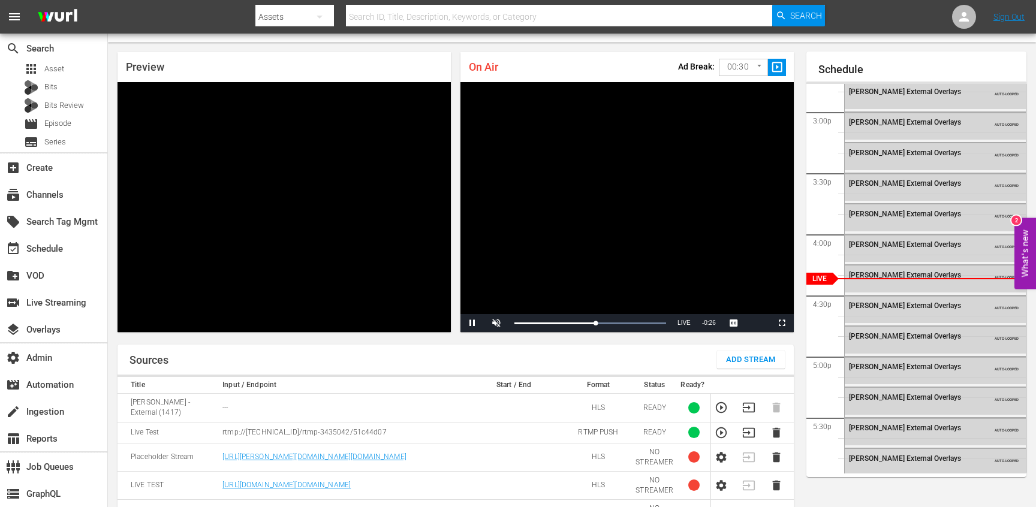
click at [469, 355] on div "Sources Add Stream" at bounding box center [455, 360] width 676 height 30
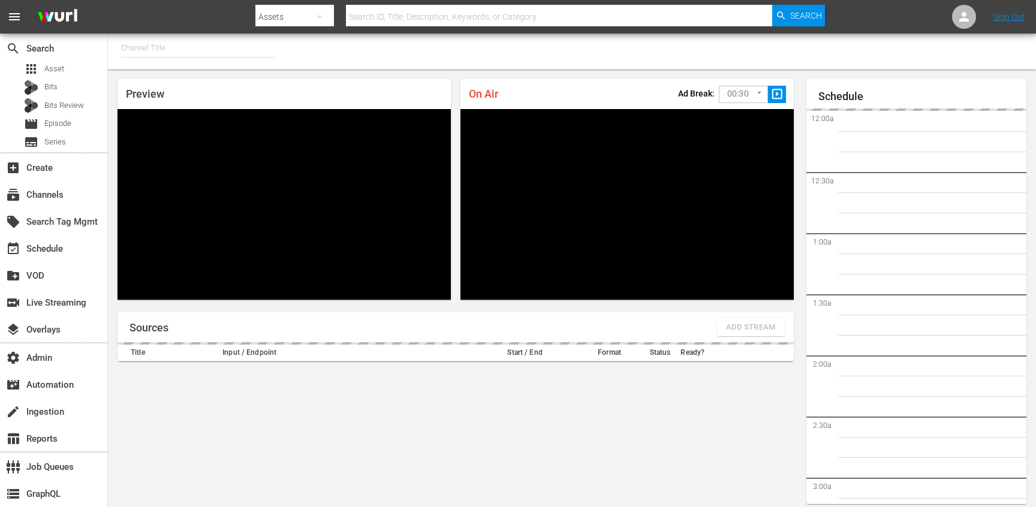
type input "[PERSON_NAME] - External (1417)"
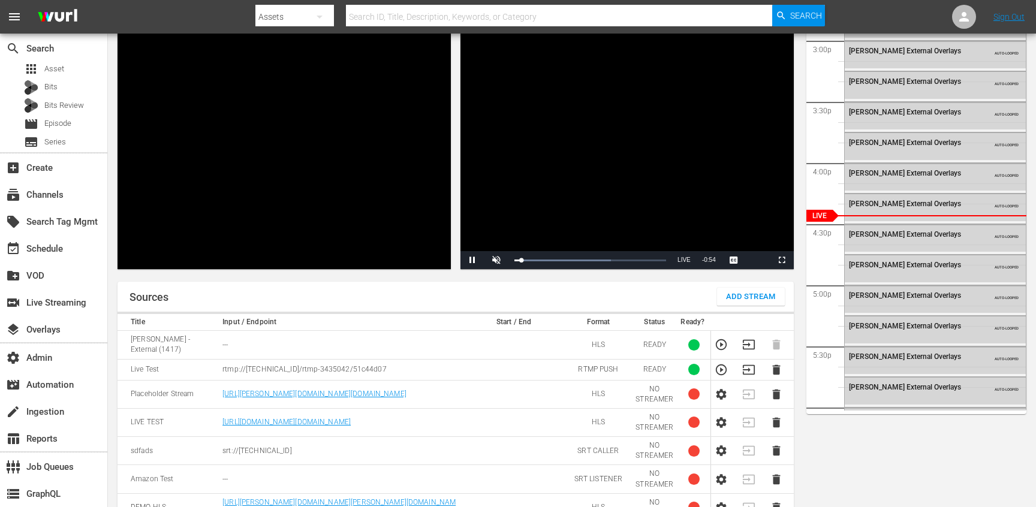
scroll to position [149, 0]
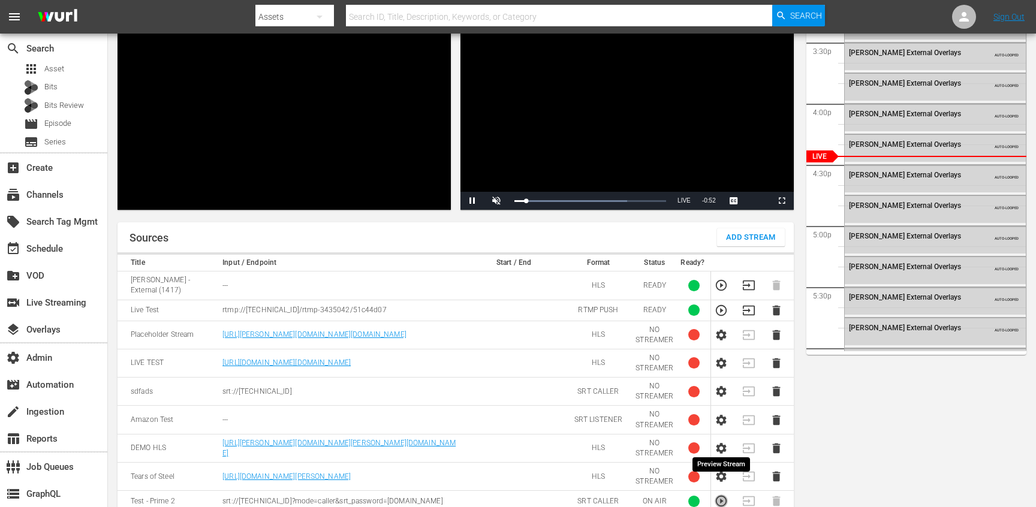
click at [719, 495] on icon "button" at bounding box center [720, 501] width 13 height 13
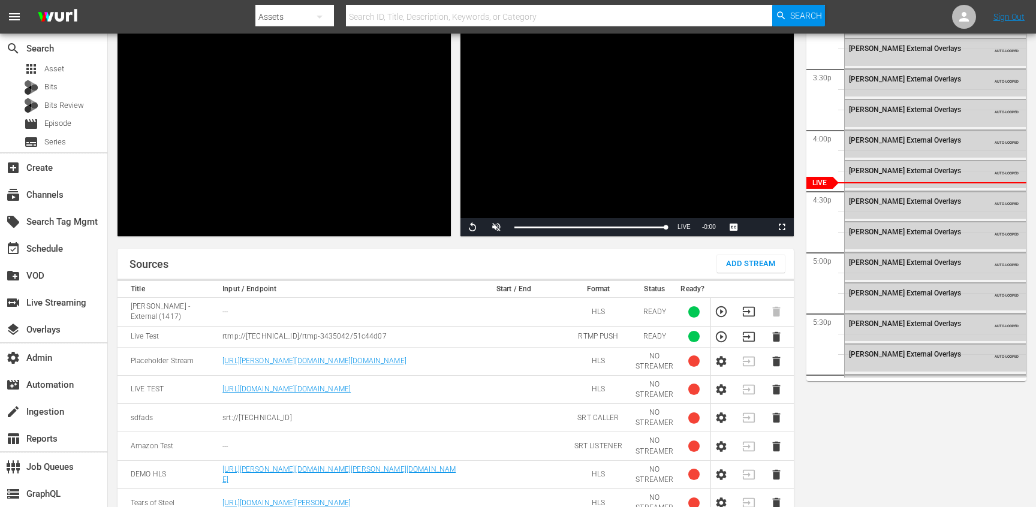
scroll to position [122, 0]
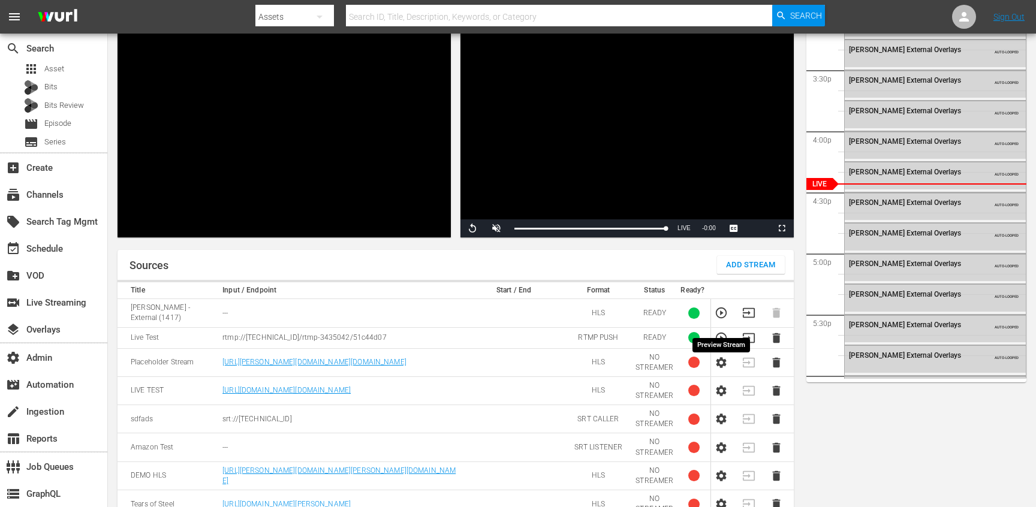
click at [719, 331] on icon "button" at bounding box center [720, 337] width 13 height 13
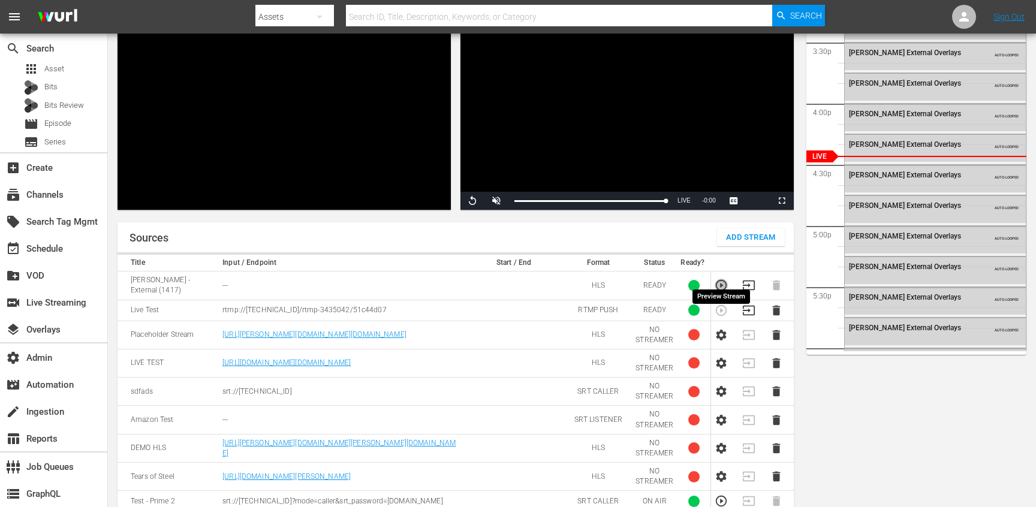
click at [720, 279] on icon "button" at bounding box center [720, 285] width 13 height 13
click at [716, 496] on icon "button" at bounding box center [721, 501] width 11 height 11
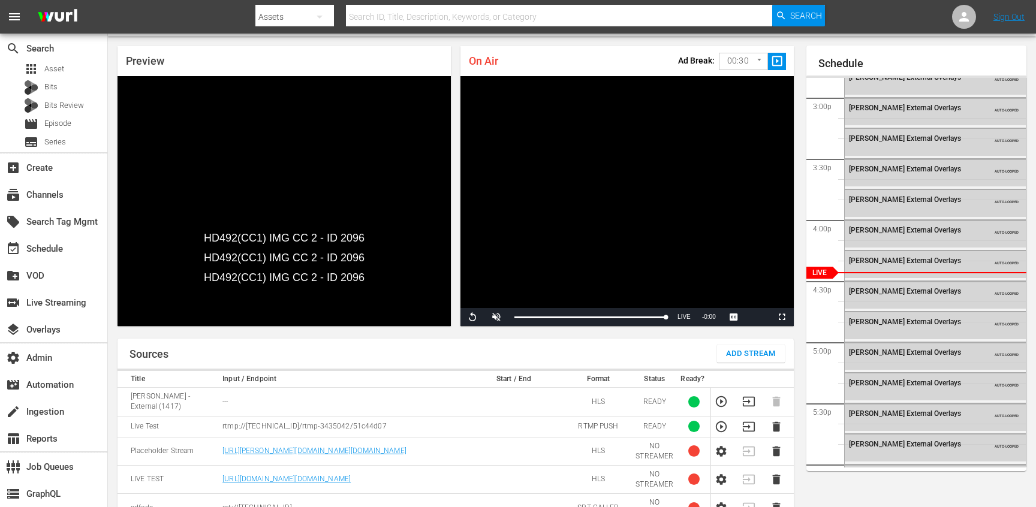
scroll to position [28, 0]
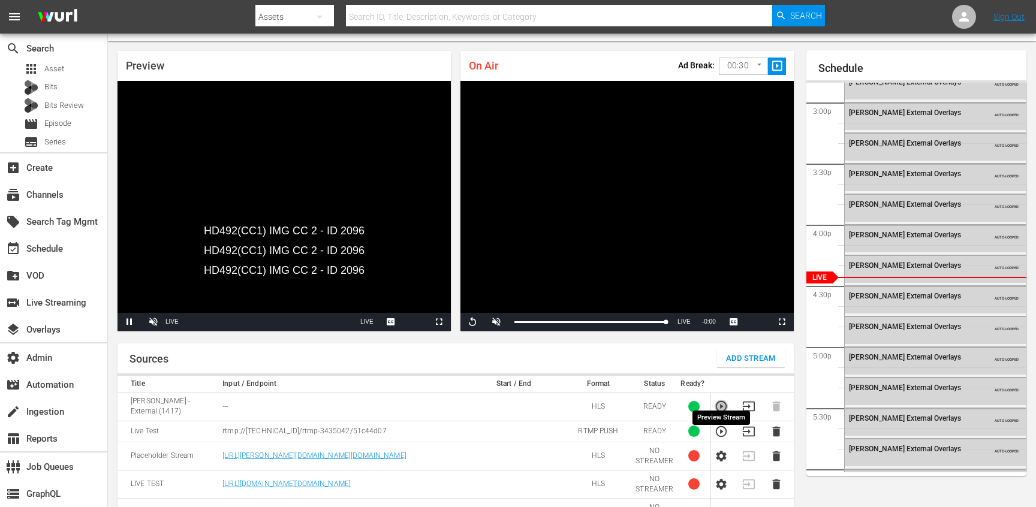
click at [719, 400] on icon "button" at bounding box center [720, 406] width 13 height 13
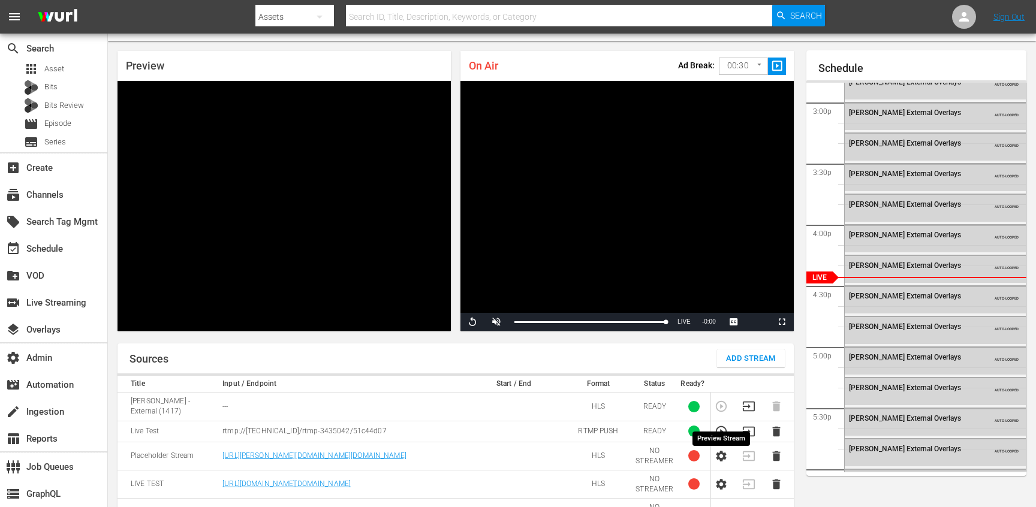
click at [715, 425] on icon "button" at bounding box center [720, 431] width 13 height 13
click at [870, 260] on div "Wurl External Overlays" at bounding box center [909, 265] width 120 height 10
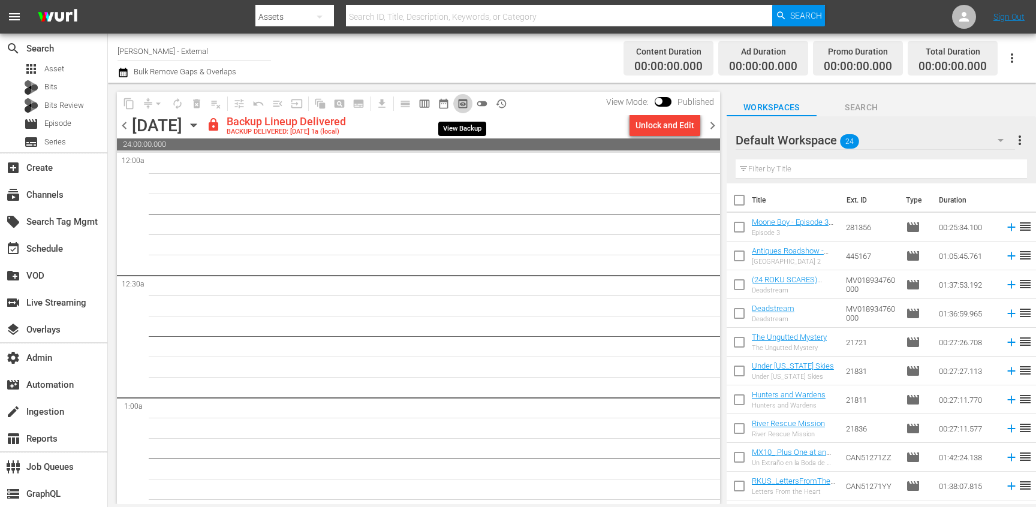
click at [460, 102] on span "preview_outlined" at bounding box center [463, 104] width 12 height 12
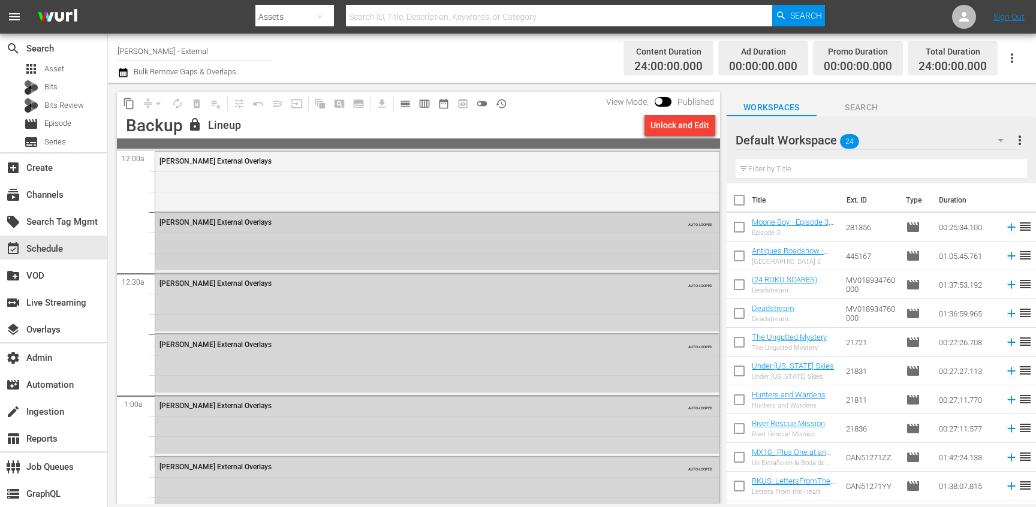
click at [363, 245] on div "Wurl External Overlays AUTO-LOOPED" at bounding box center [437, 242] width 564 height 58
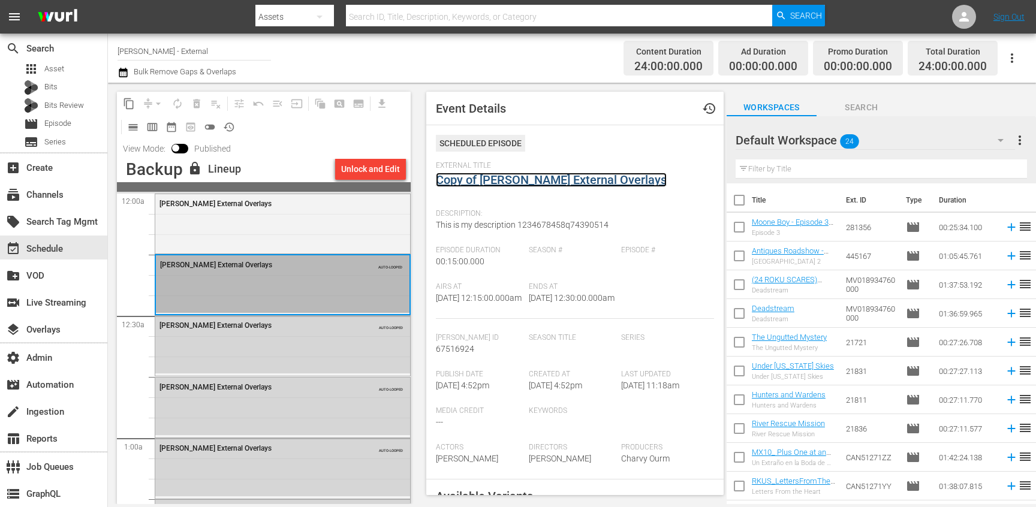
click at [479, 179] on link "Copy of Wurl External Overlays" at bounding box center [551, 180] width 231 height 14
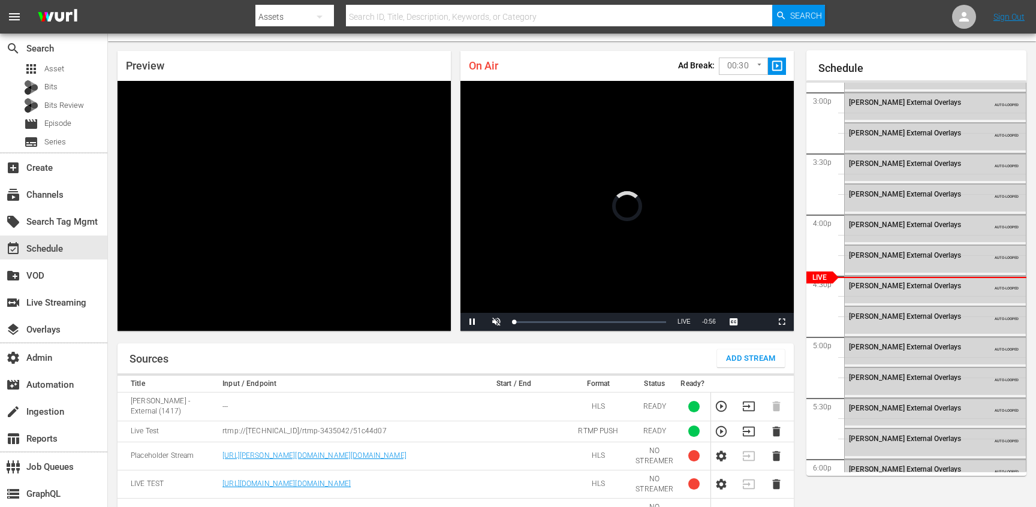
scroll to position [52, 0]
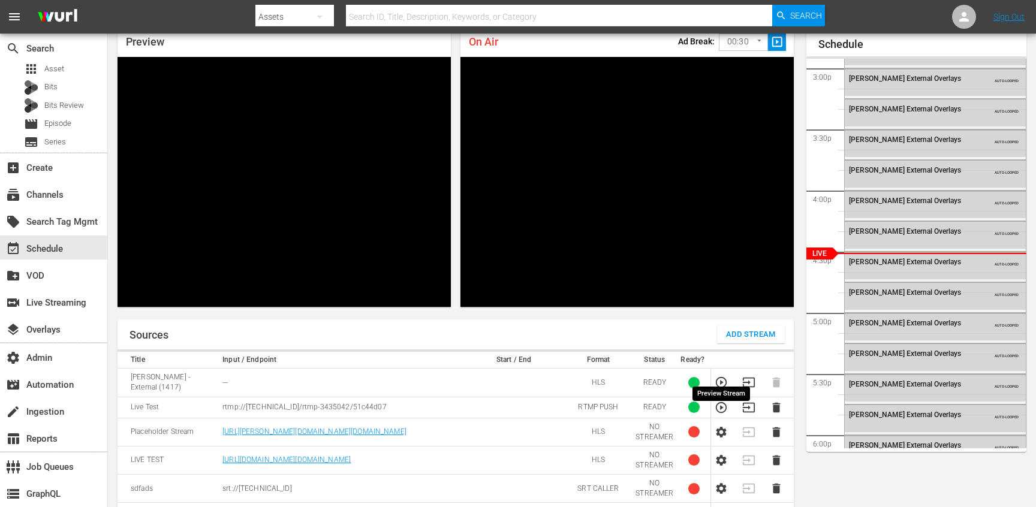
click at [718, 376] on icon "button" at bounding box center [720, 382] width 13 height 13
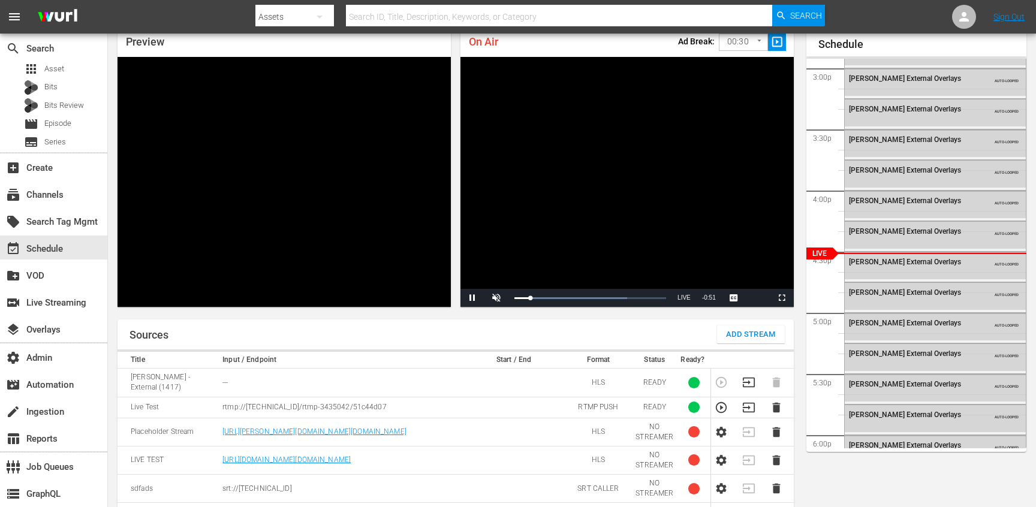
click at [723, 401] on icon "button" at bounding box center [720, 407] width 13 height 13
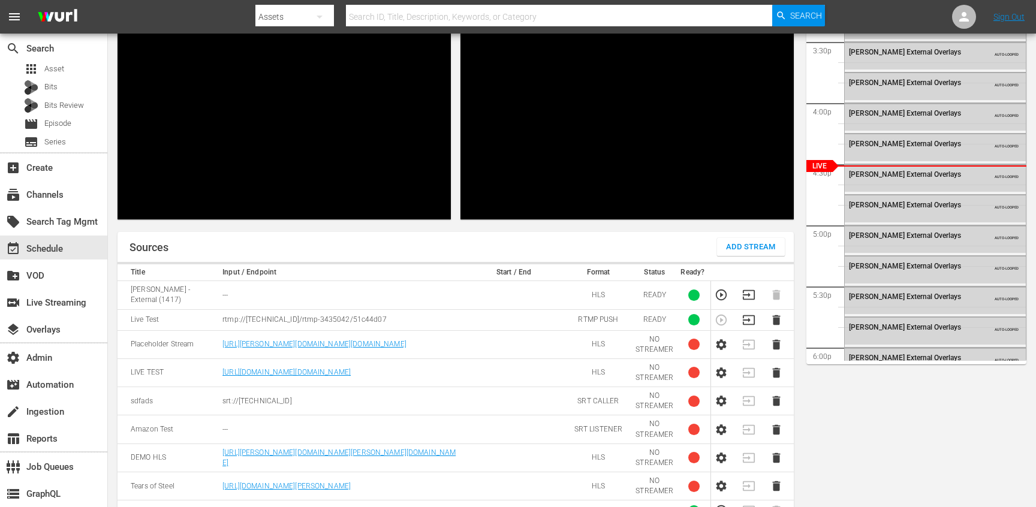
scroll to position [149, 0]
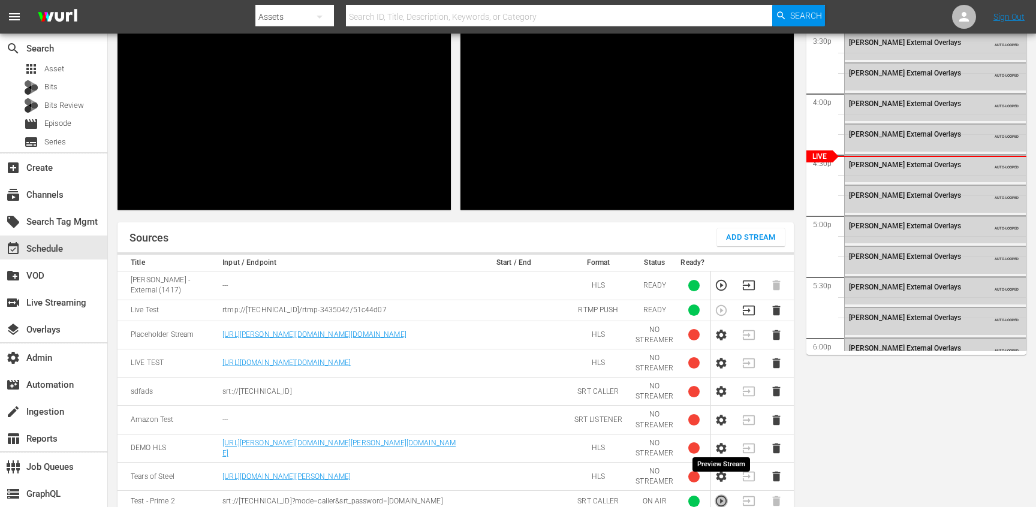
click at [723, 495] on icon "button" at bounding box center [720, 501] width 13 height 13
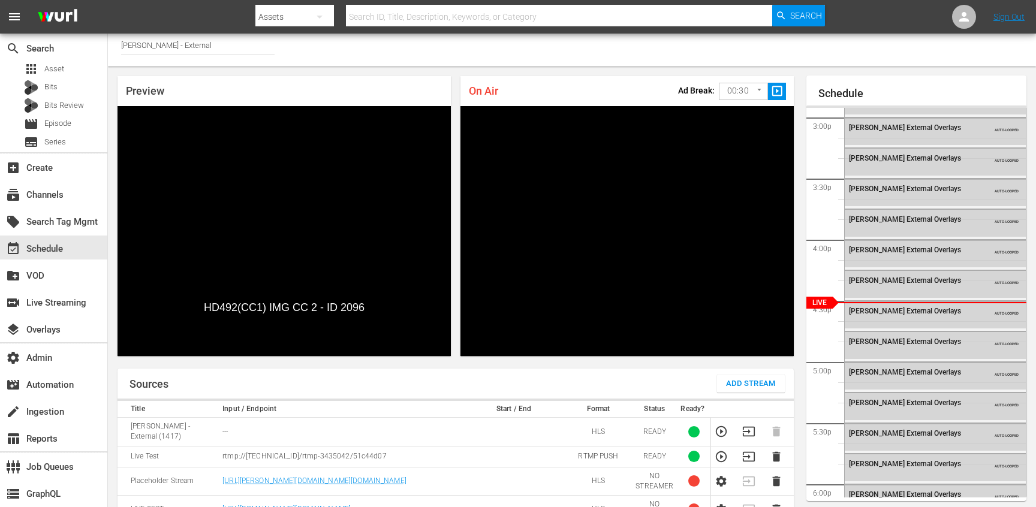
scroll to position [2, 0]
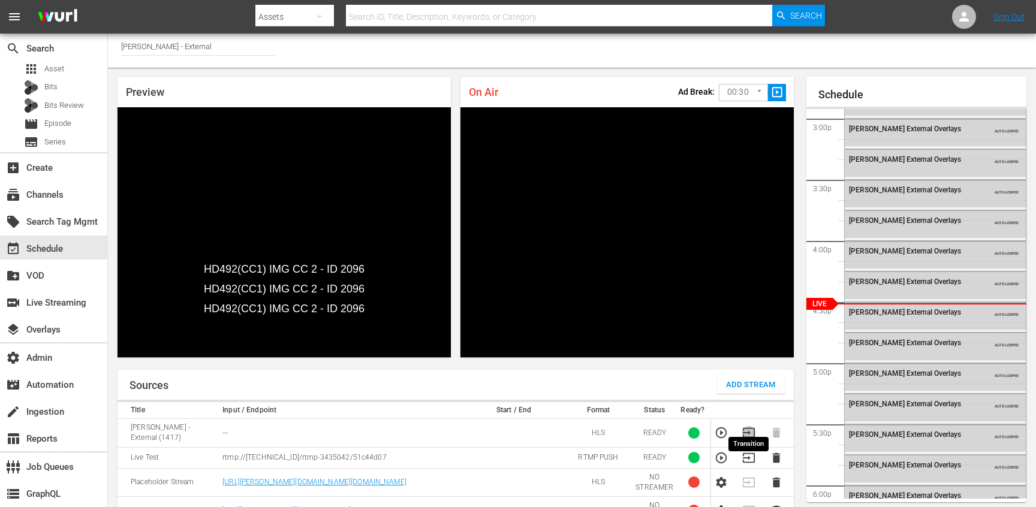
click at [744, 426] on icon "button" at bounding box center [748, 432] width 13 height 13
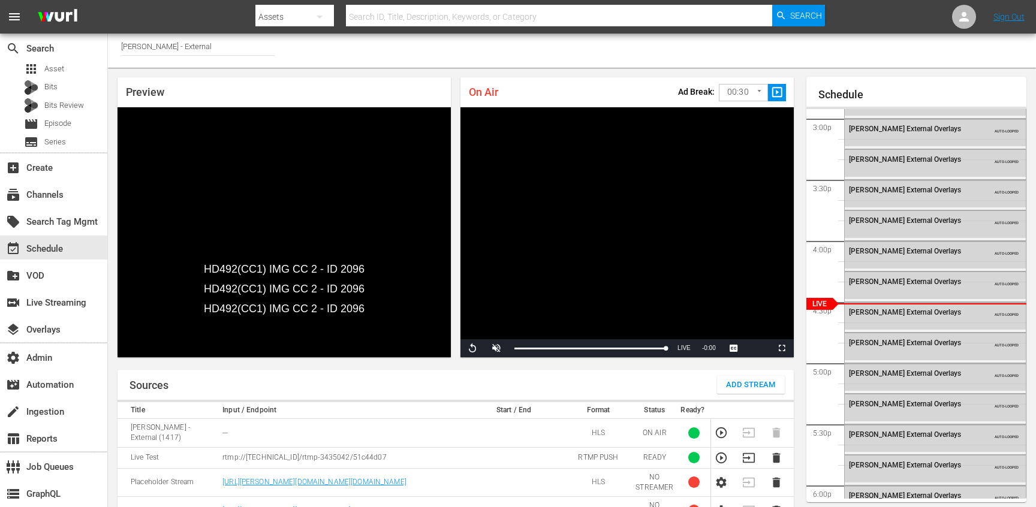
click at [533, 370] on div "Sources Add Stream" at bounding box center [455, 385] width 676 height 30
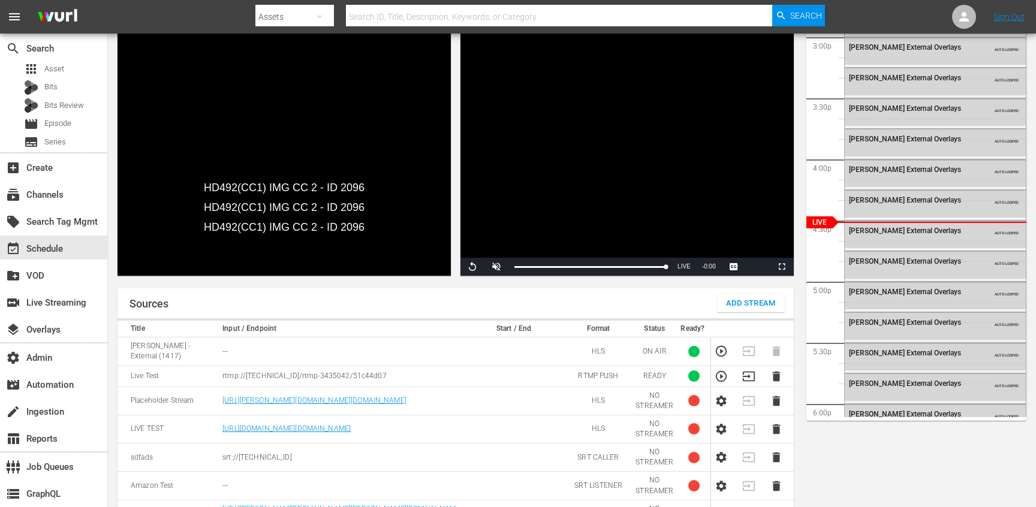
scroll to position [62, 0]
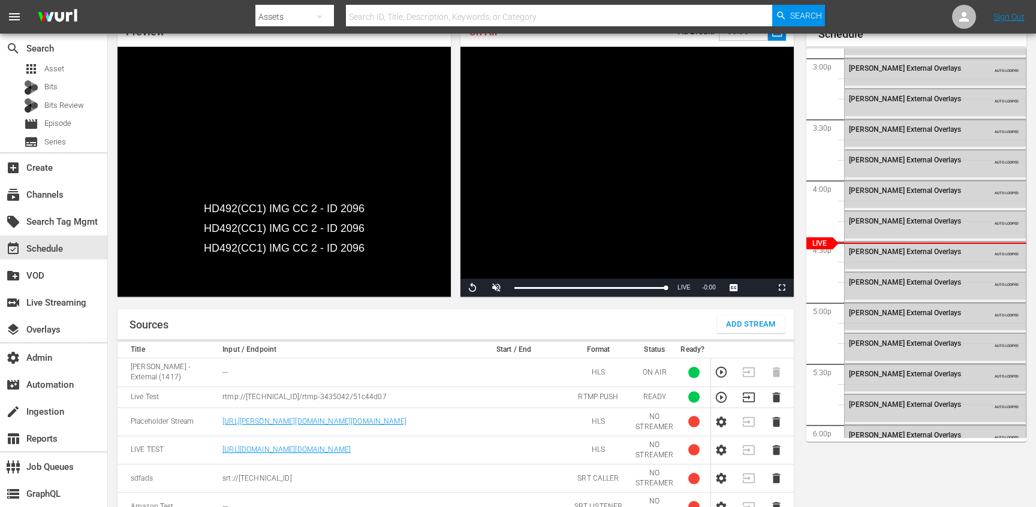
click at [565, 298] on div "Preview HD492(CC1) IMG CC 2 - ID 2096 HD492(CC1) IMG CC 2 - ID 2096 HD492(CC1) …" at bounding box center [455, 156] width 695 height 299
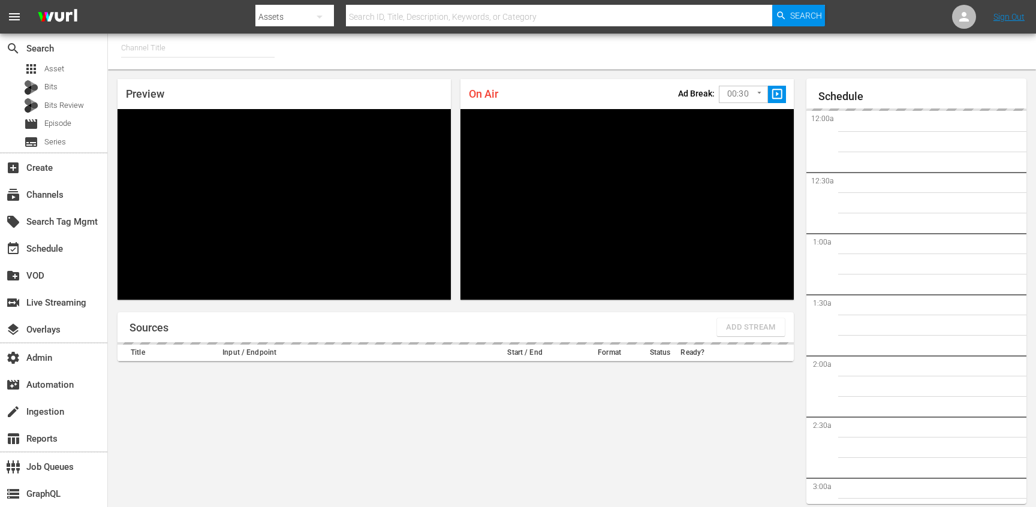
type input "[PERSON_NAME] - External (1417)"
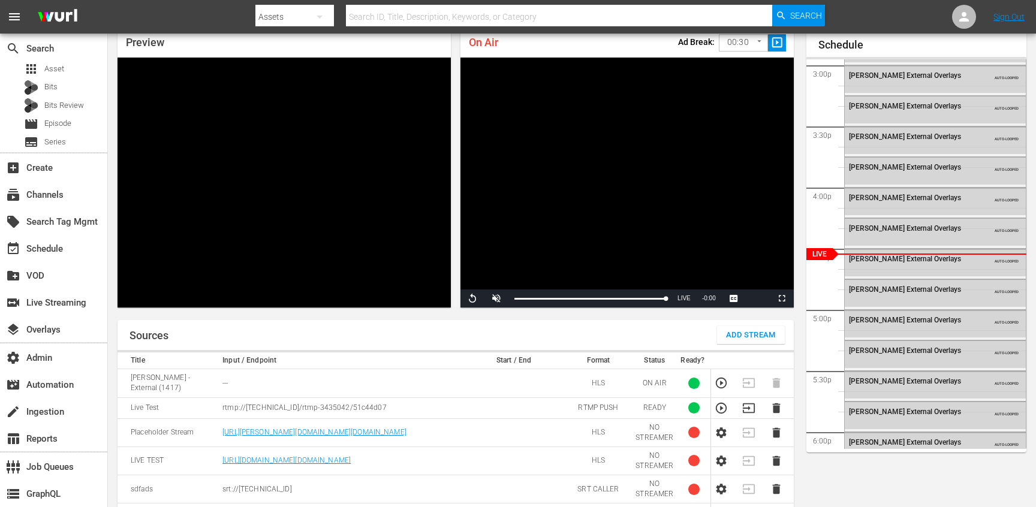
scroll to position [149, 0]
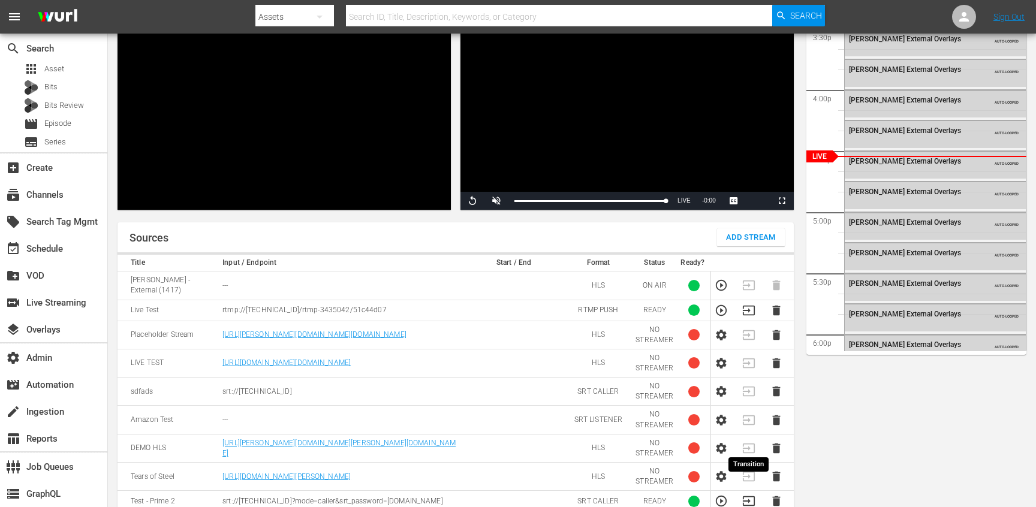
click at [745, 495] on icon "button" at bounding box center [748, 501] width 13 height 13
click at [717, 496] on icon "button" at bounding box center [721, 501] width 11 height 11
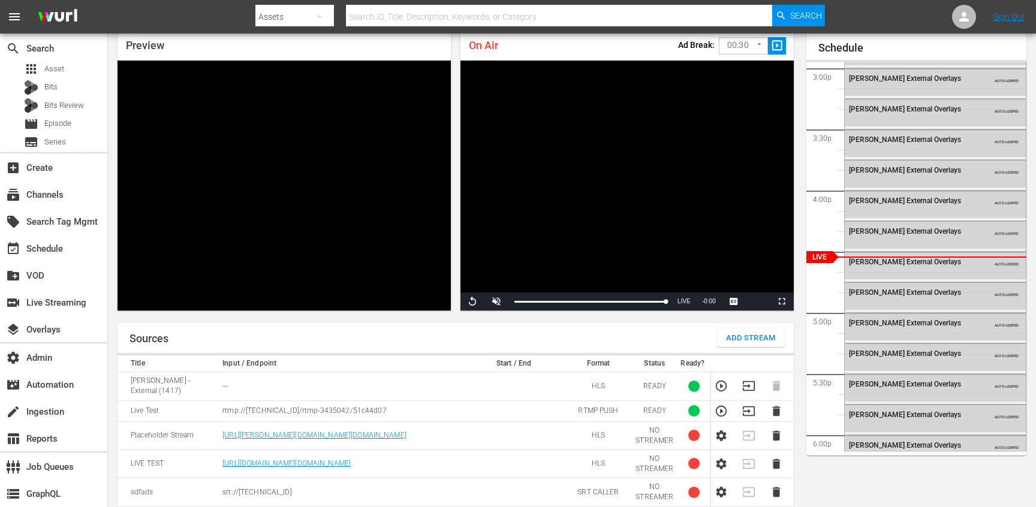
scroll to position [0, 0]
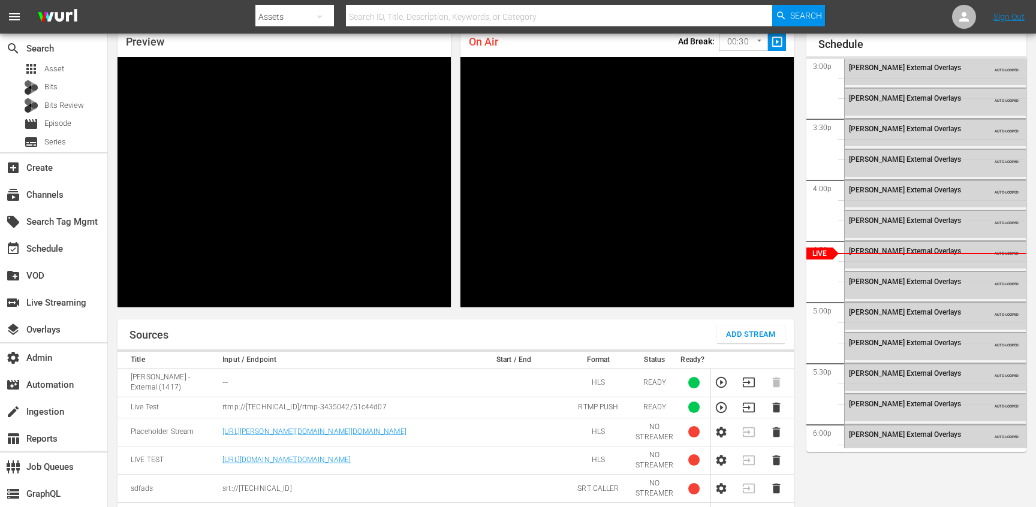
scroll to position [149, 0]
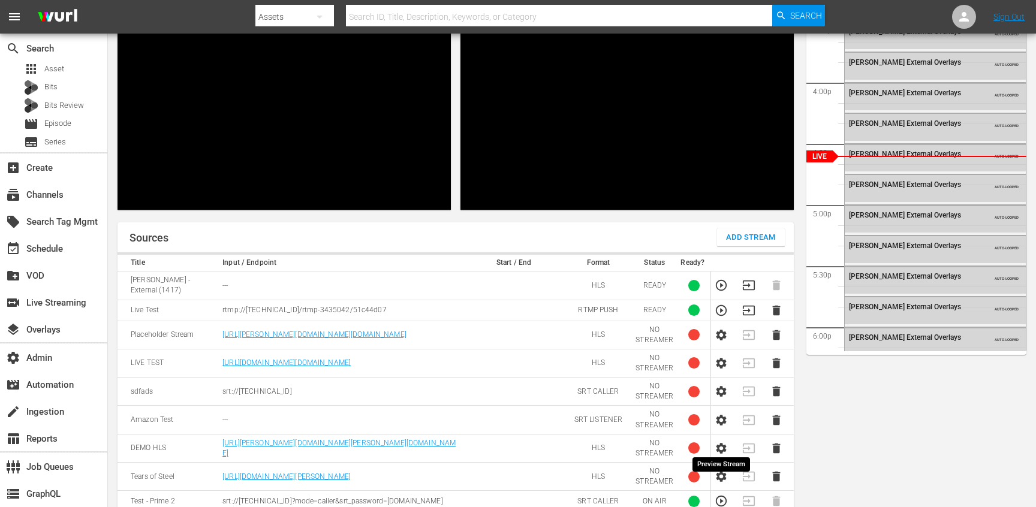
click at [725, 496] on icon "button" at bounding box center [721, 501] width 11 height 11
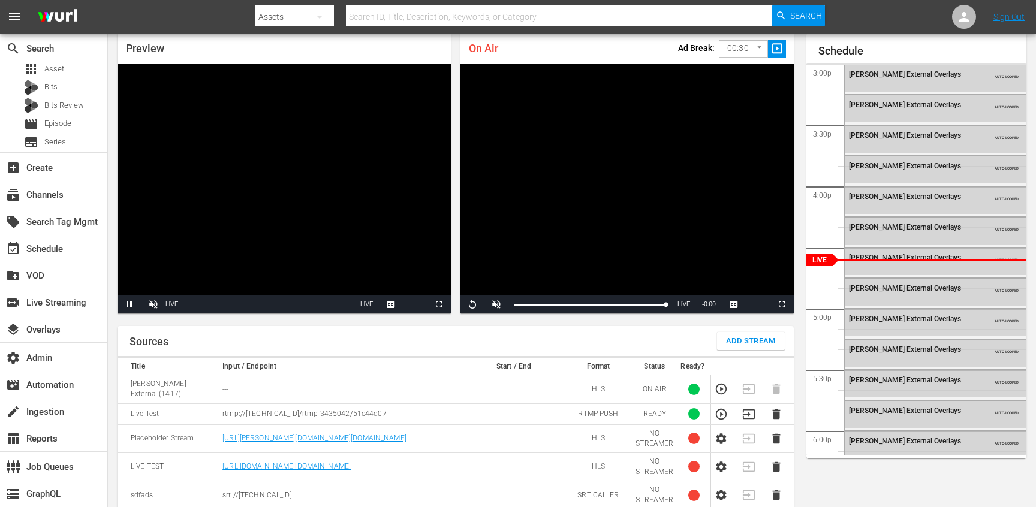
scroll to position [0, 0]
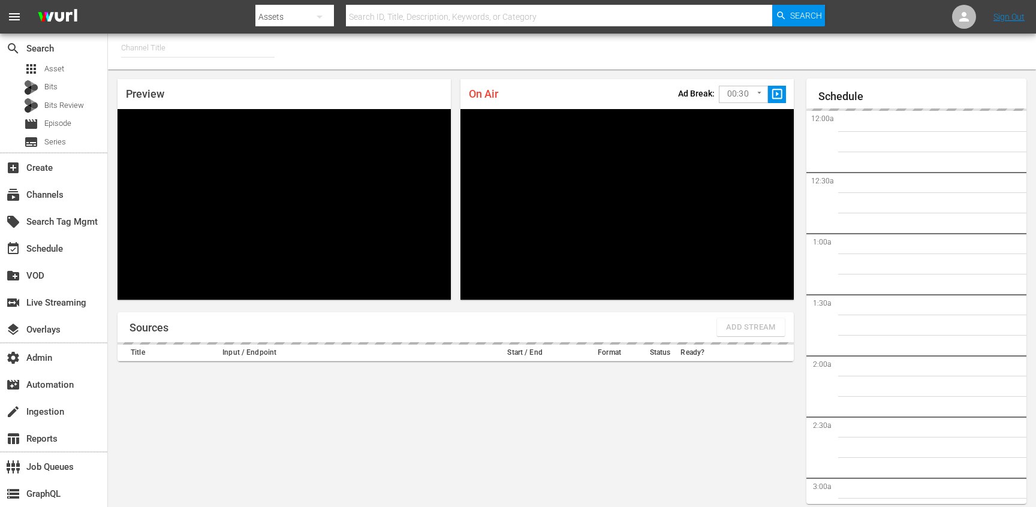
type input "[PERSON_NAME] - External (1417)"
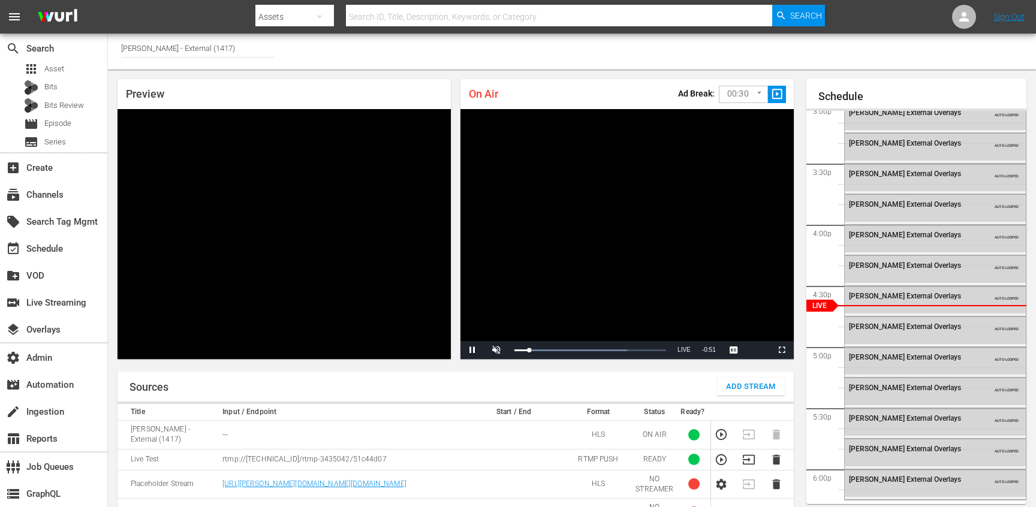
click at [719, 428] on icon "button" at bounding box center [720, 434] width 13 height 13
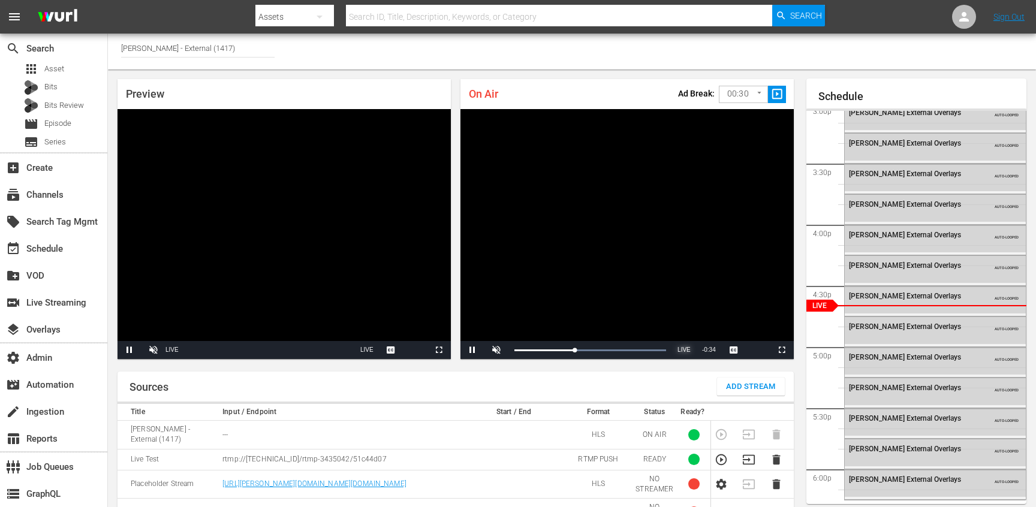
click at [681, 346] on span "LIVE" at bounding box center [683, 349] width 13 height 7
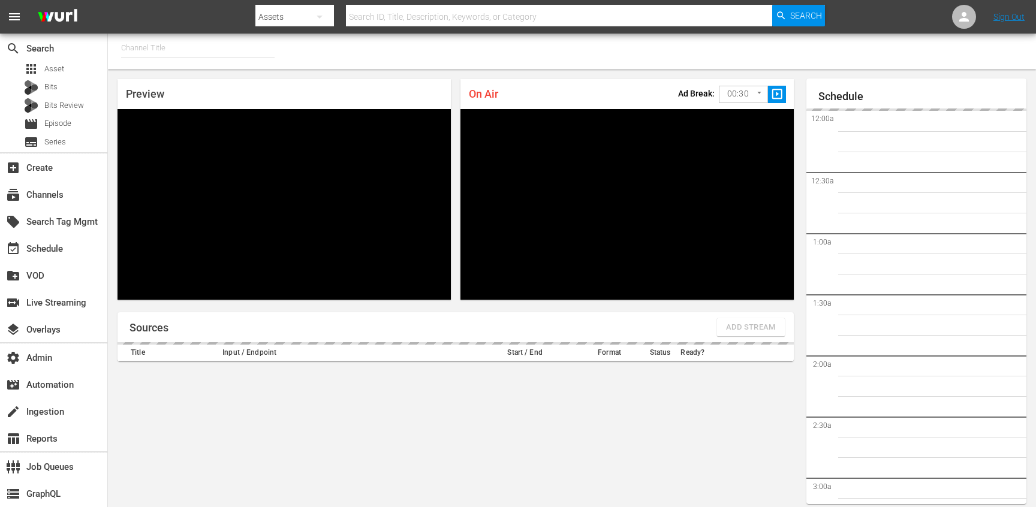
type input "[PERSON_NAME] - External (1417)"
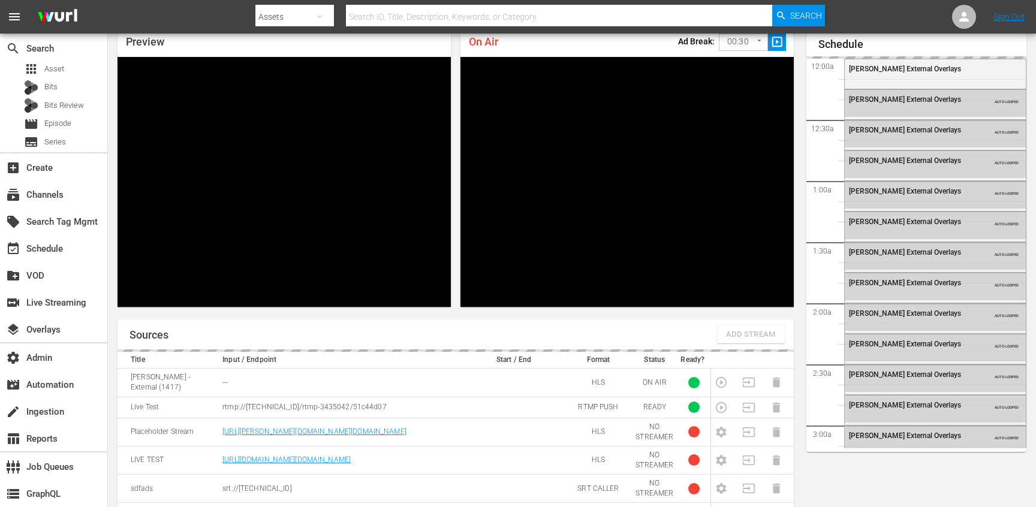
scroll to position [1844, 0]
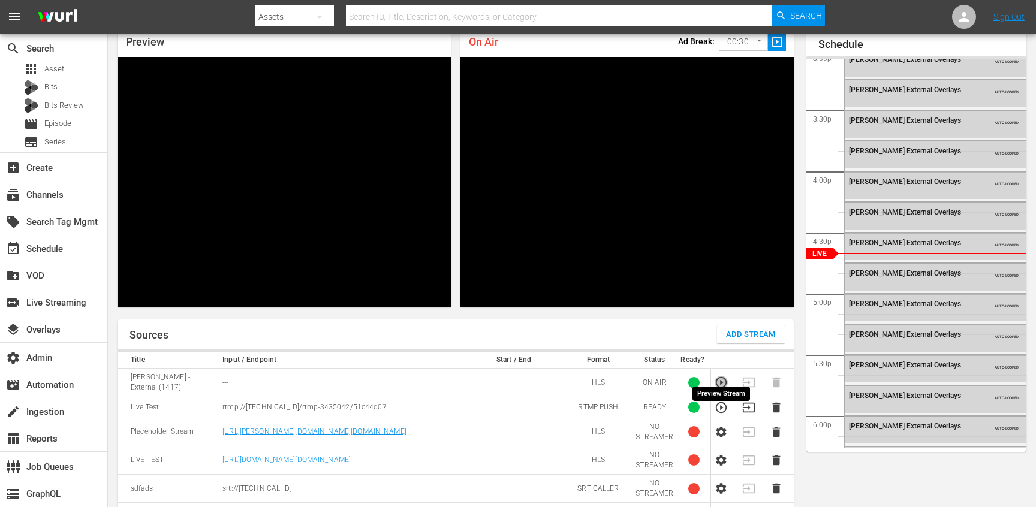
click at [719, 376] on icon "button" at bounding box center [720, 382] width 13 height 13
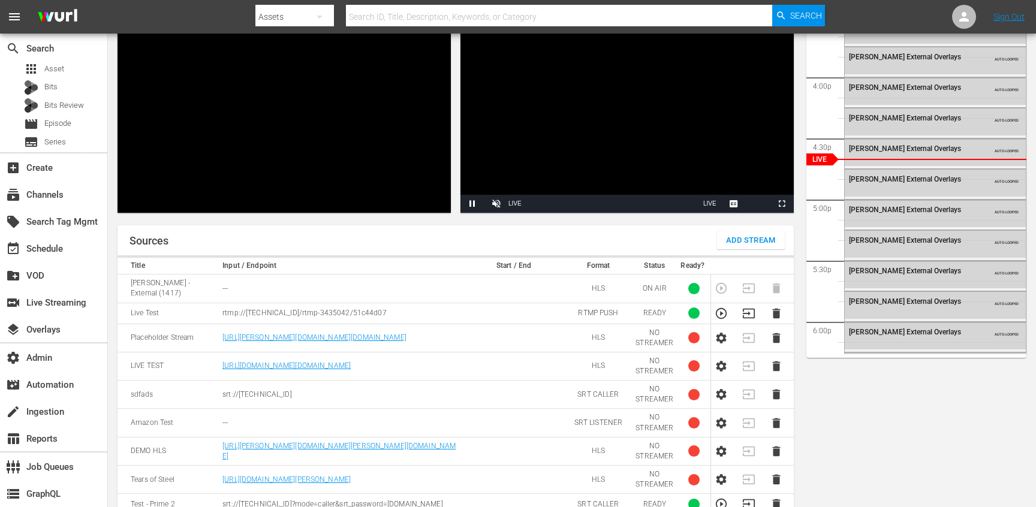
scroll to position [149, 0]
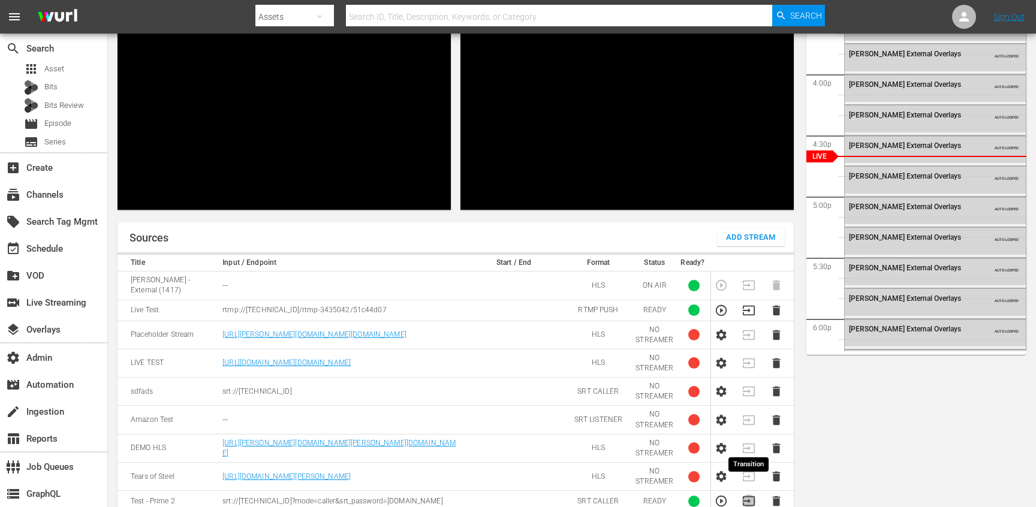
click at [749, 495] on icon "button" at bounding box center [748, 501] width 13 height 13
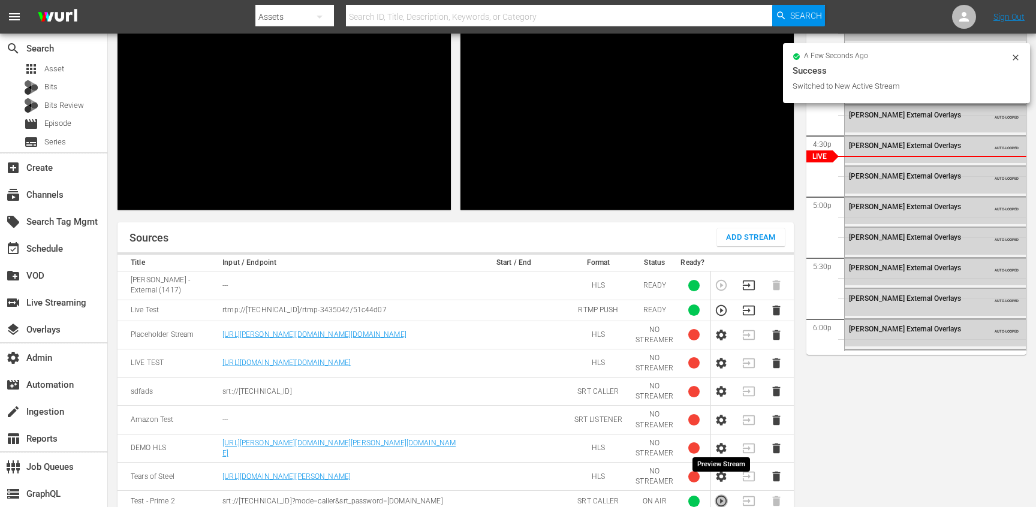
click at [723, 496] on icon "button" at bounding box center [721, 501] width 11 height 11
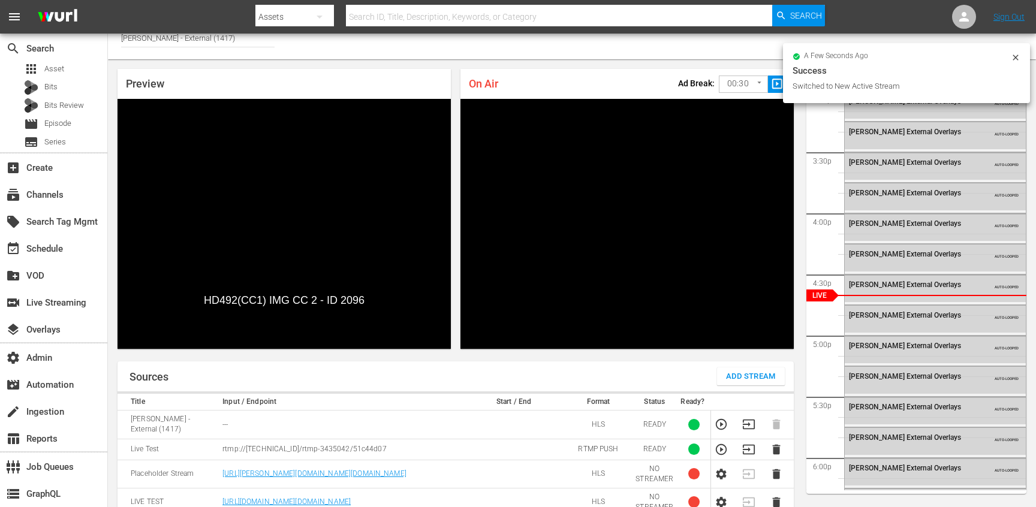
scroll to position [8, 0]
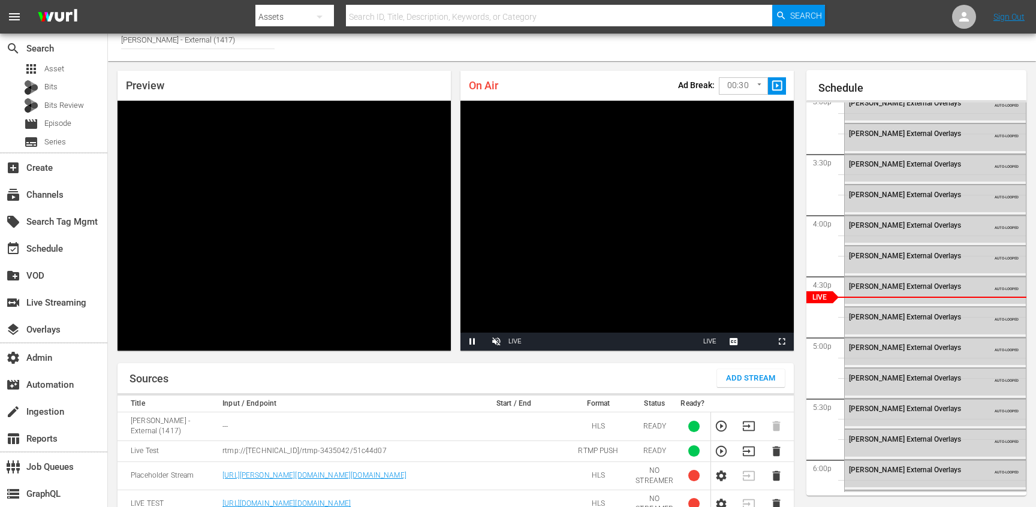
click at [480, 368] on div "Sources Add Stream" at bounding box center [455, 378] width 676 height 30
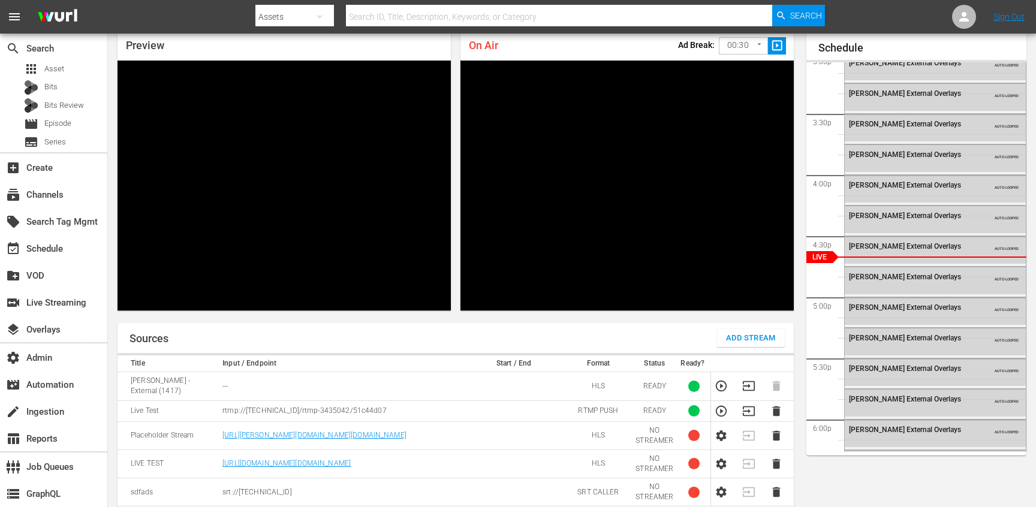
scroll to position [43, 0]
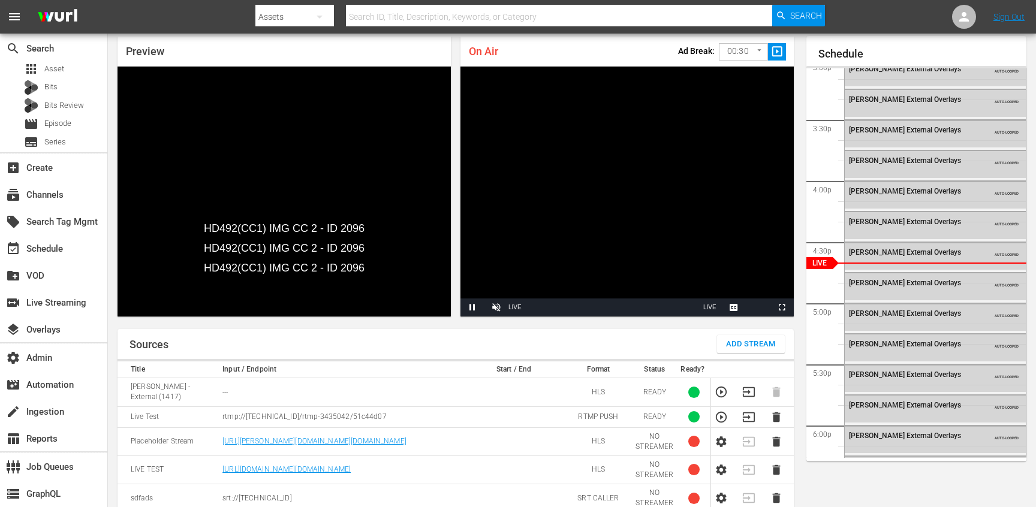
click at [493, 337] on div "Sources Add Stream" at bounding box center [455, 344] width 676 height 30
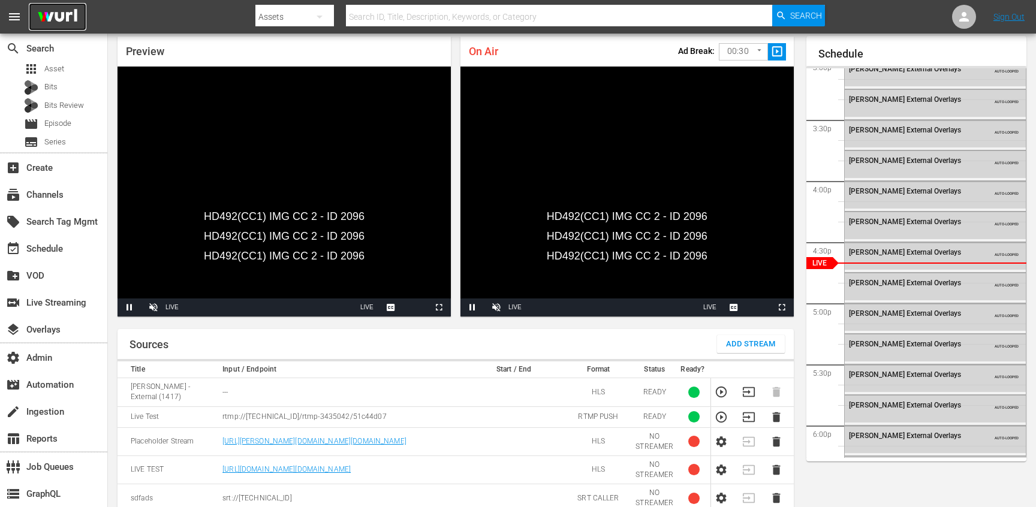
click at [59, 17] on img at bounding box center [58, 17] width 58 height 28
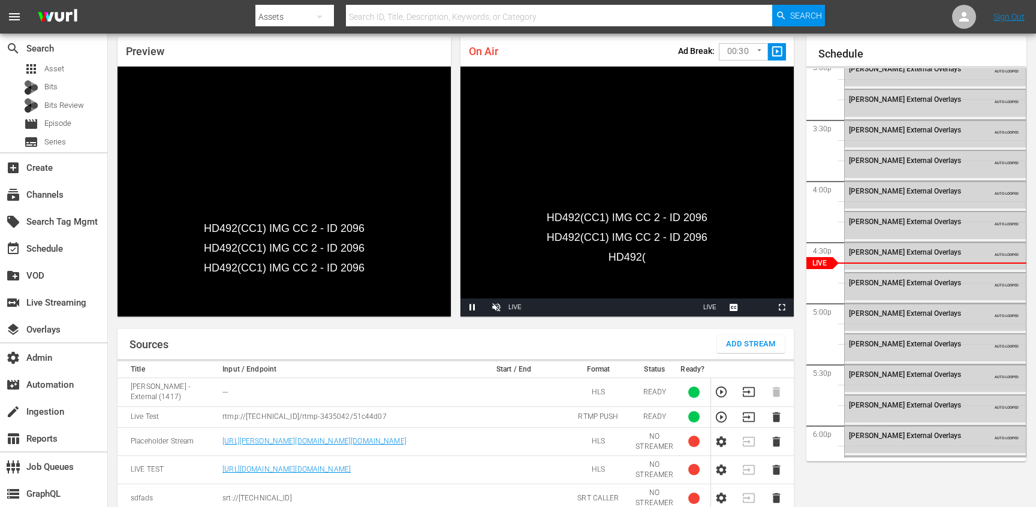
click at [556, 41] on div "On Air Ad Break: 00:30 30 ​ slideshow_sharp" at bounding box center [626, 52] width 333 height 30
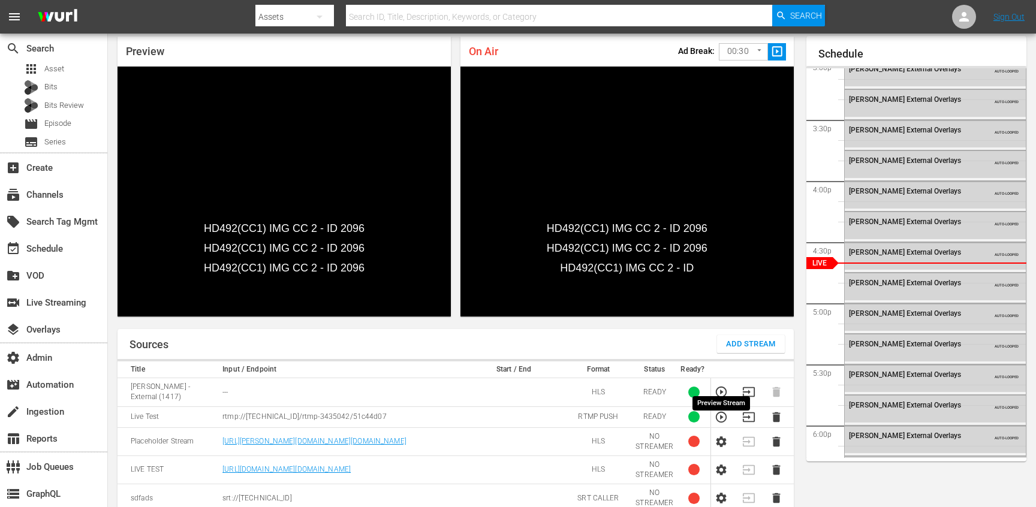
click at [720, 387] on icon "button" at bounding box center [721, 392] width 11 height 11
click at [723, 411] on icon "button" at bounding box center [720, 417] width 13 height 13
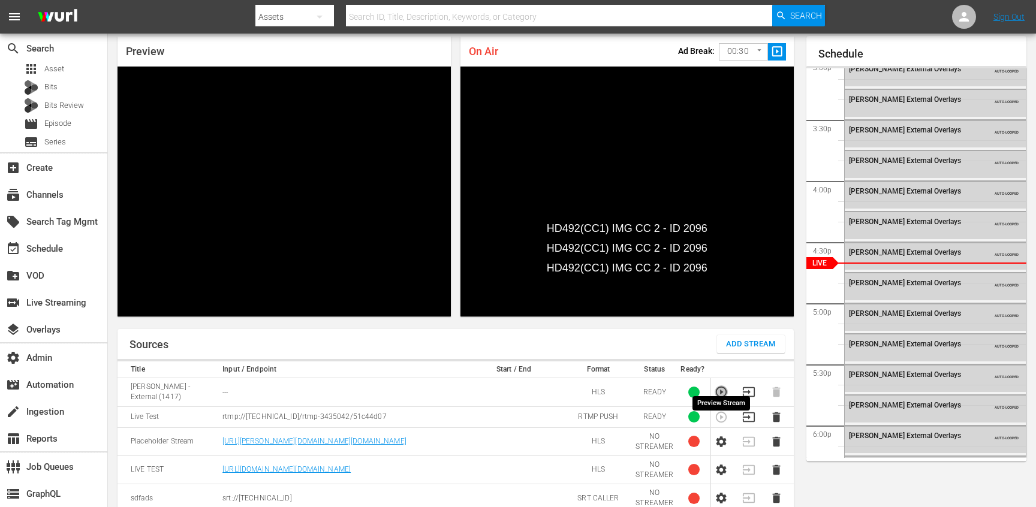
click at [720, 385] on icon "button" at bounding box center [720, 391] width 13 height 13
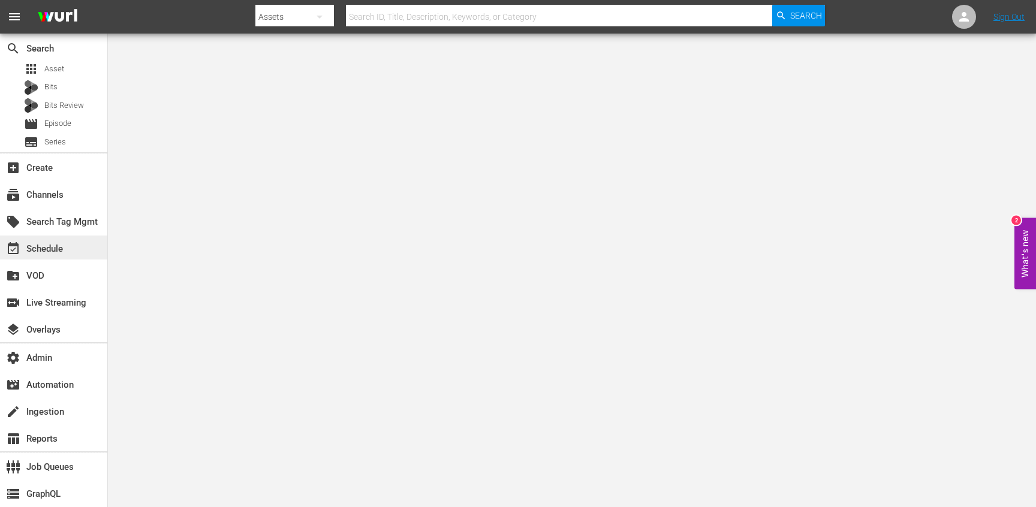
click at [56, 252] on div "event_available Schedule" at bounding box center [33, 247] width 67 height 11
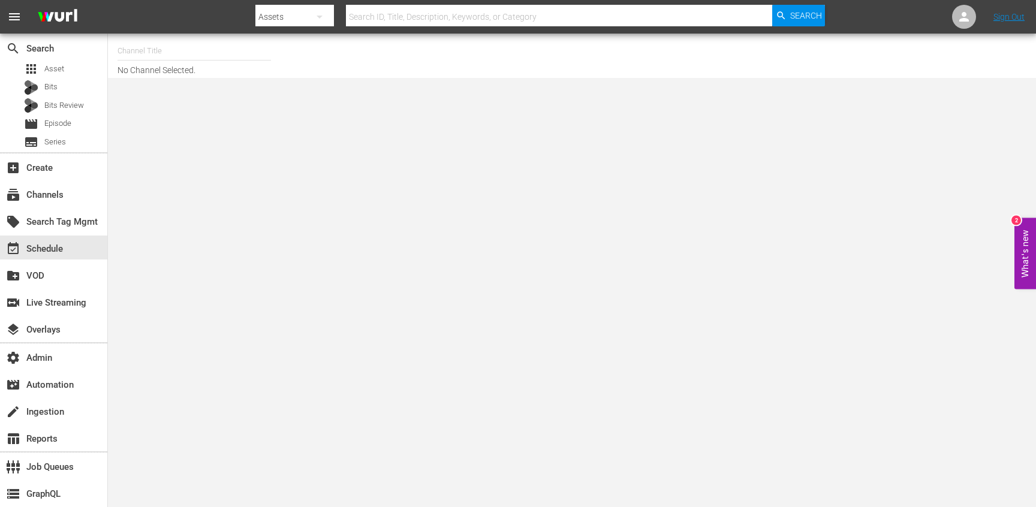
click at [168, 56] on input "text" at bounding box center [193, 51] width 153 height 29
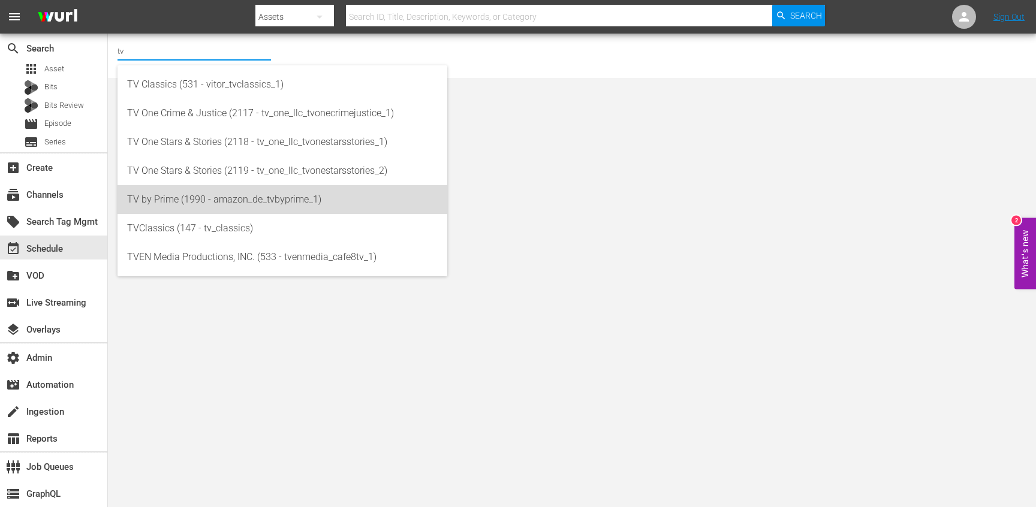
click at [183, 191] on div "TV by Prime (1990 - amazon_de_tvbyprime_1)" at bounding box center [282, 199] width 310 height 29
type input "TV by Prime (1990 - amazon_de_tvbyprime_1)"
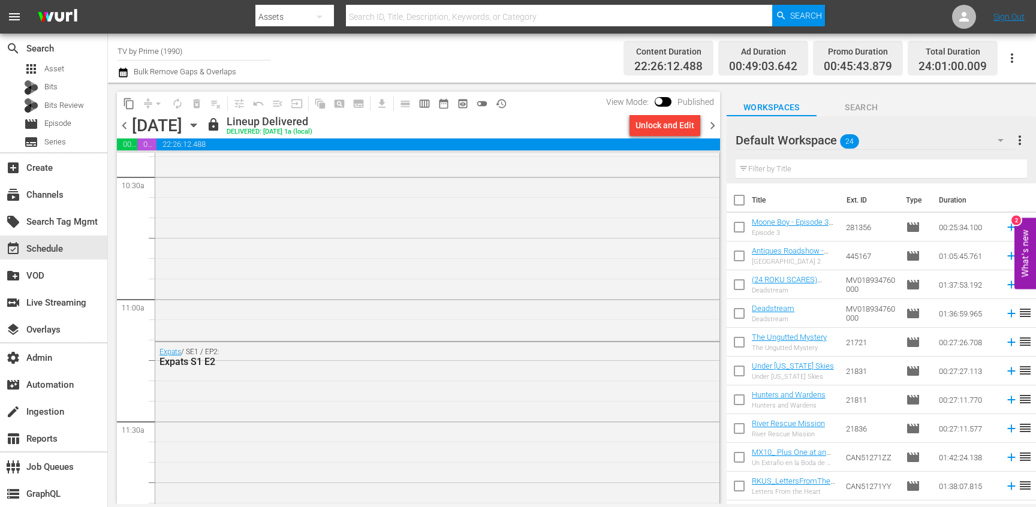
scroll to position [2782, 0]
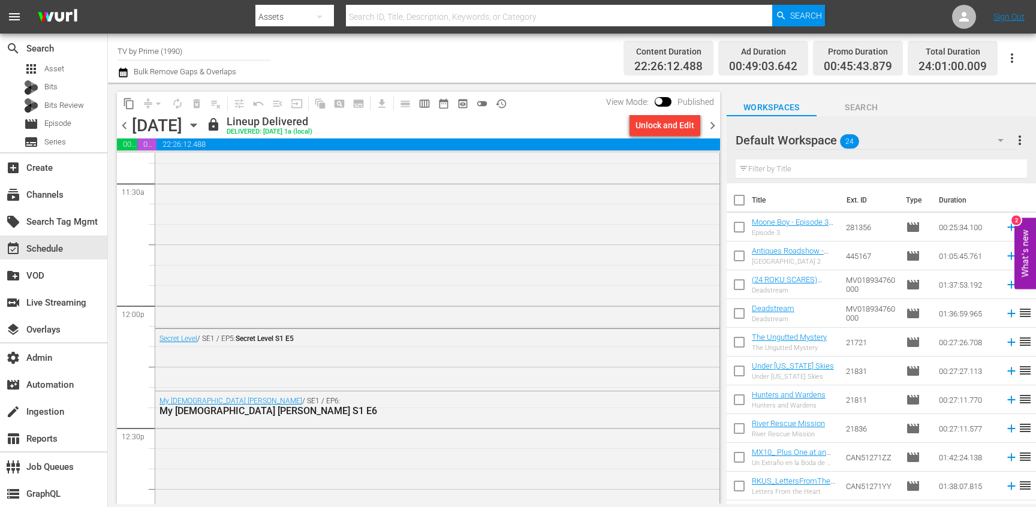
click at [716, 123] on span "chevron_right" at bounding box center [712, 125] width 15 height 15
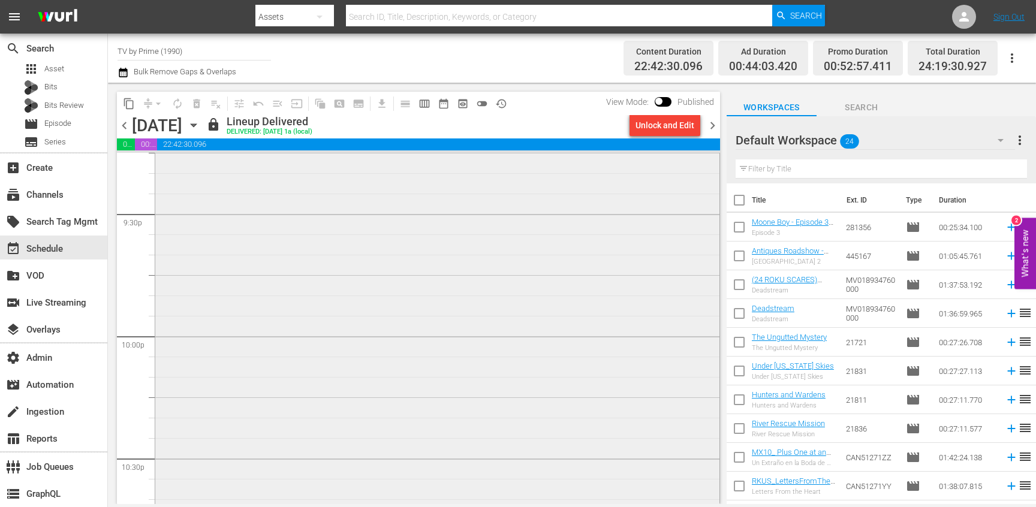
scroll to position [5196, 0]
